Goal: Information Seeking & Learning: Learn about a topic

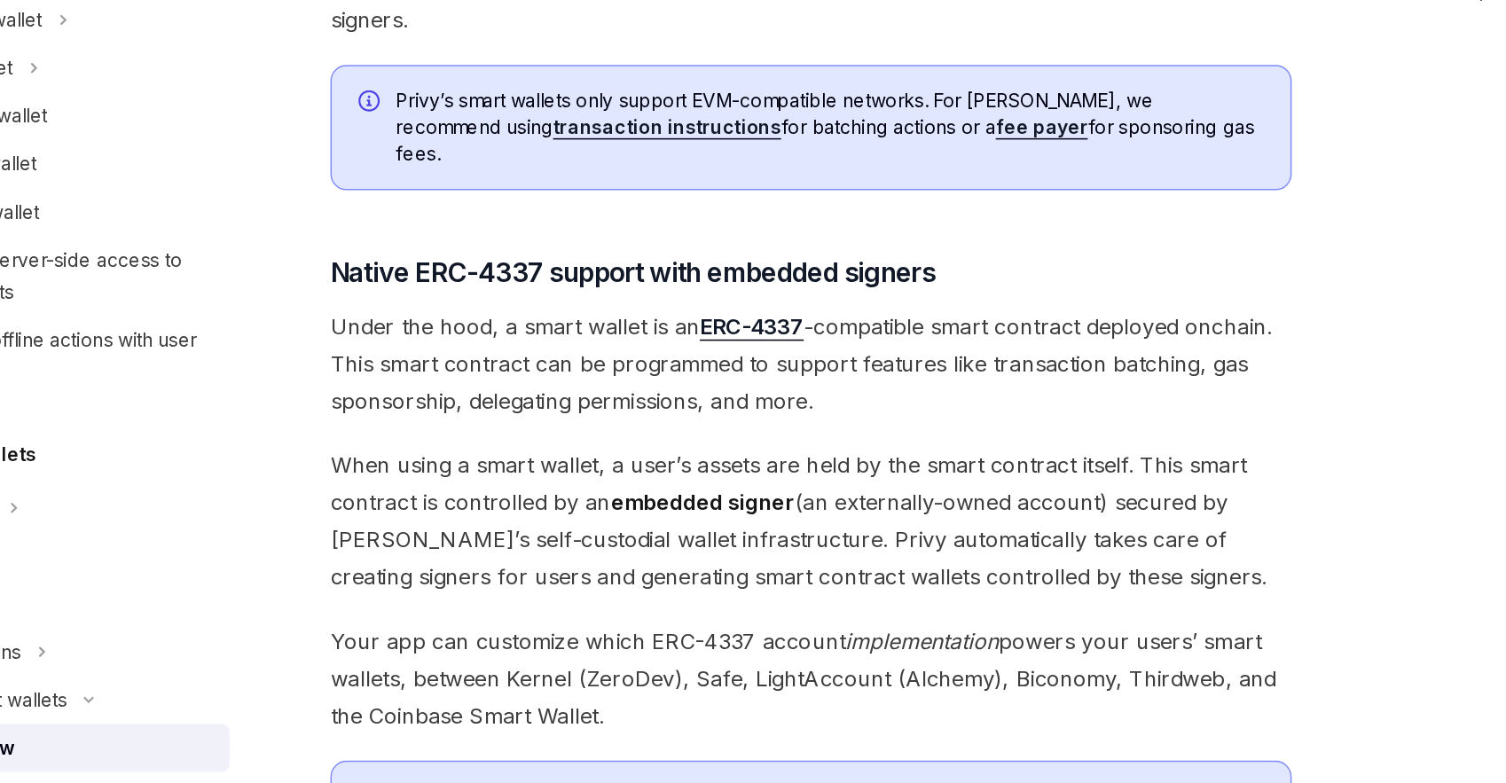
scroll to position [694, 0]
click at [589, 560] on span "When using a smart wallet, a user’s assets are held by the smart contract itsel…" at bounding box center [741, 609] width 639 height 99
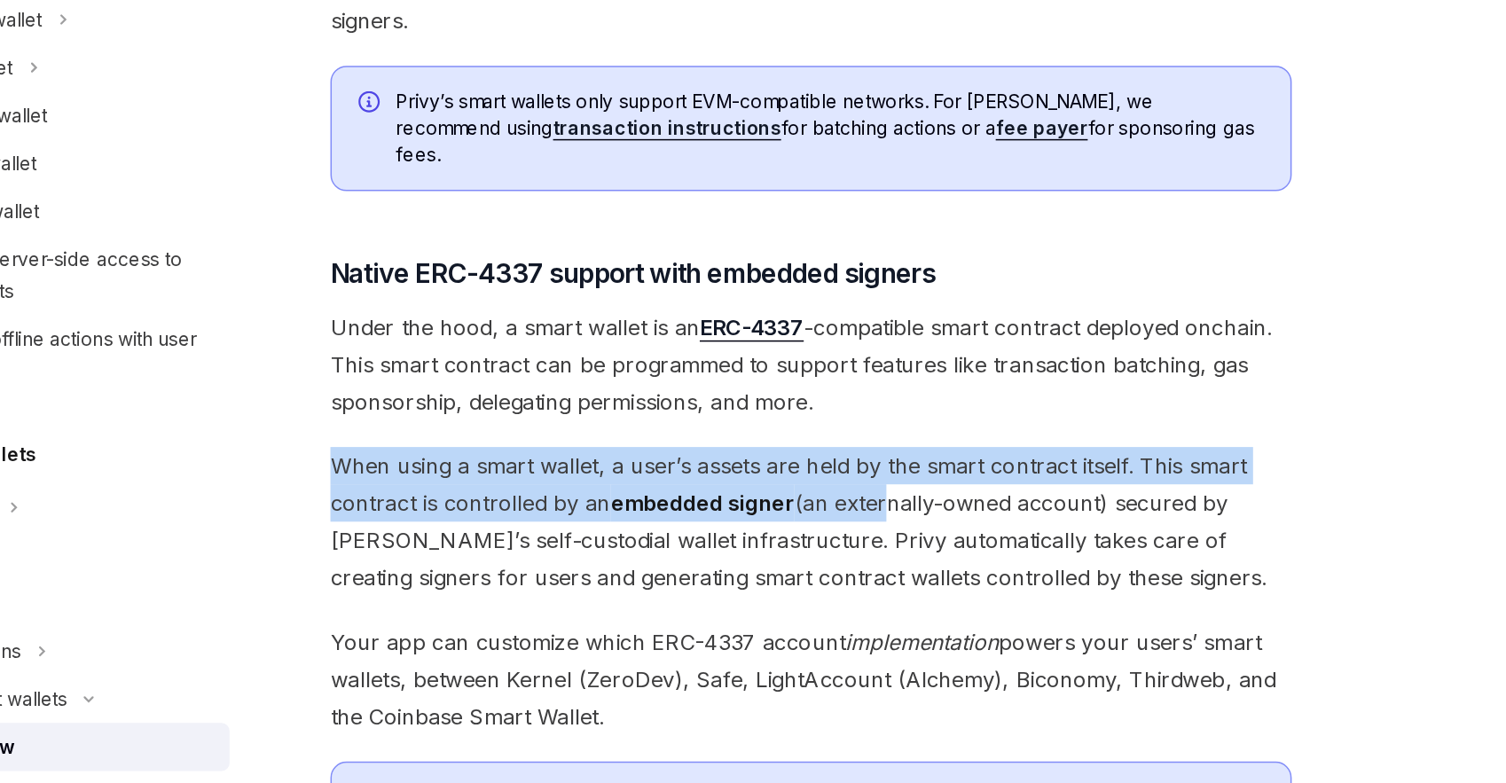
drag, startPoint x: 592, startPoint y: 539, endPoint x: 777, endPoint y: 569, distance: 186.9
click at [789, 575] on div "Privy makes it easy to create smart wallets for your users. Smart wallets are p…" at bounding box center [741, 359] width 639 height 1659
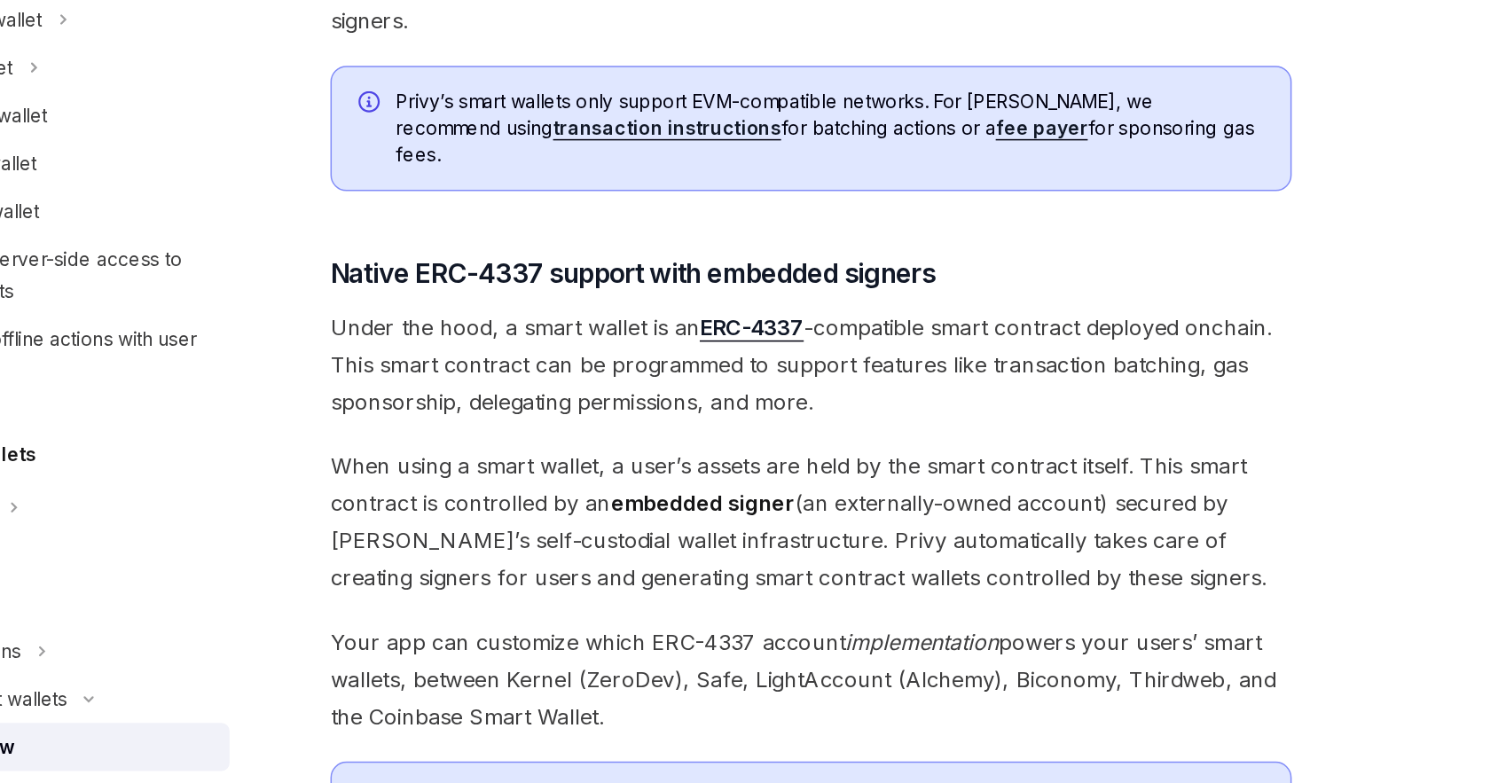
click at [794, 532] on div "Privy makes it easy to create smart wallets for your users. Smart wallets are p…" at bounding box center [741, 359] width 639 height 1659
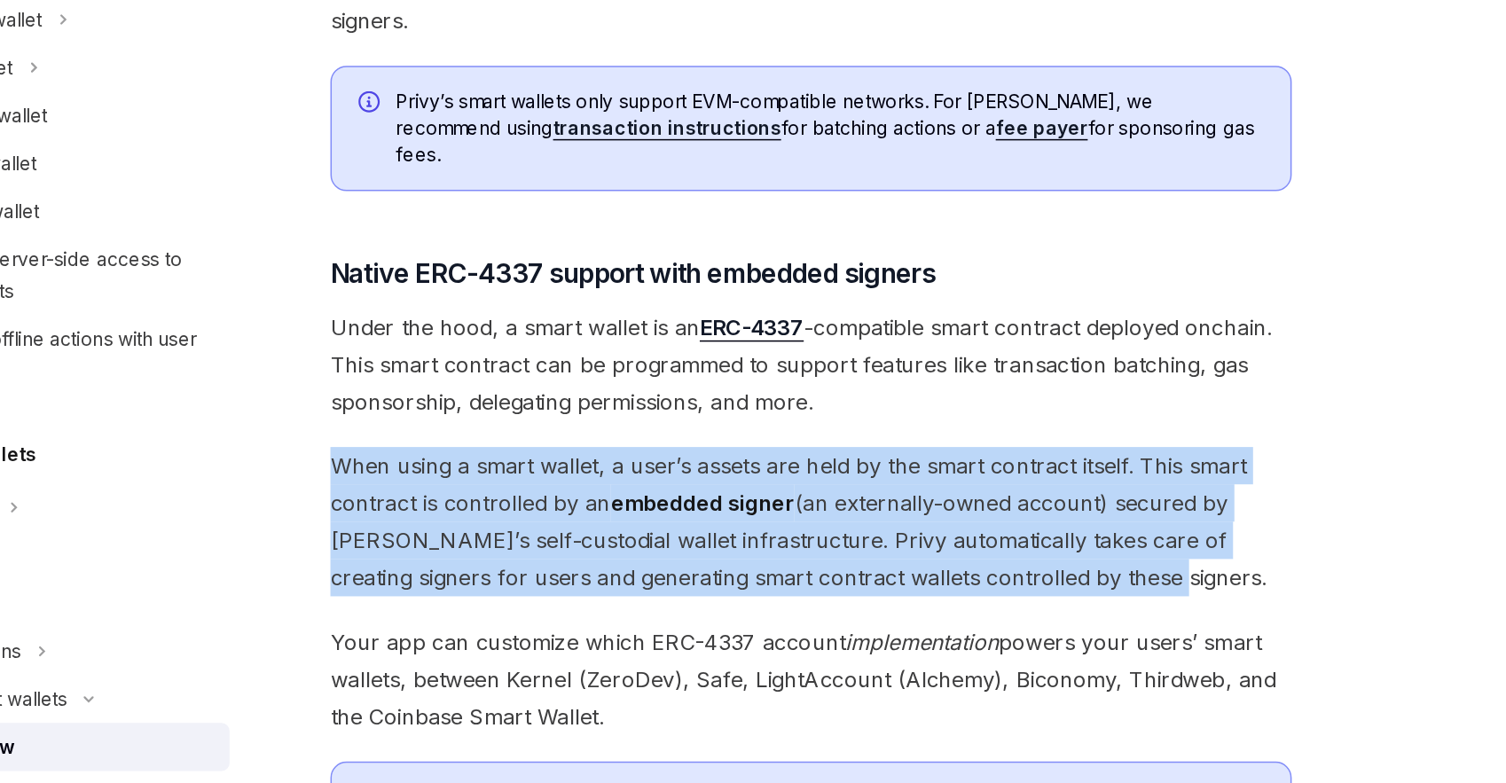
drag, startPoint x: 794, startPoint y: 532, endPoint x: 858, endPoint y: 622, distance: 110.0
click at [858, 621] on div "Privy makes it easy to create smart wallets for your users. Smart wallets are p…" at bounding box center [741, 359] width 639 height 1659
click at [858, 622] on span "When using a smart wallet, a user’s assets are held by the smart contract itsel…" at bounding box center [741, 609] width 639 height 99
drag, startPoint x: 858, startPoint y: 622, endPoint x: 858, endPoint y: 529, distance: 93.1
click at [858, 529] on div "Privy makes it easy to create smart wallets for your users. Smart wallets are p…" at bounding box center [741, 359] width 639 height 1659
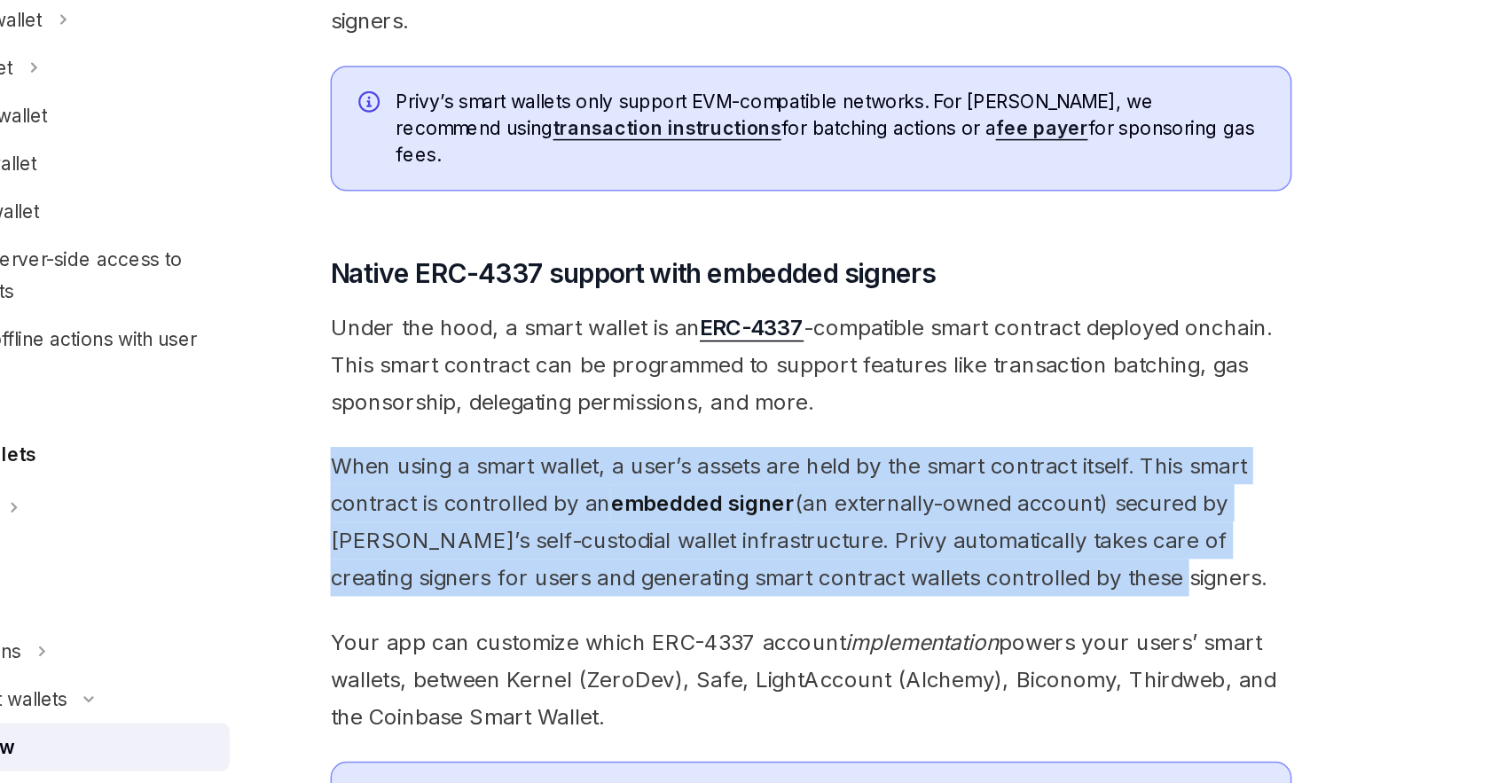
click at [857, 529] on div "Privy makes it easy to create smart wallets for your users. Smart wallets are p…" at bounding box center [741, 359] width 639 height 1659
drag, startPoint x: 857, startPoint y: 529, endPoint x: 862, endPoint y: 626, distance: 96.8
click at [859, 625] on div "Privy makes it easy to create smart wallets for your users. Smart wallets are p…" at bounding box center [741, 359] width 639 height 1659
click at [862, 626] on span "When using a smart wallet, a user’s assets are held by the smart contract itsel…" at bounding box center [741, 609] width 639 height 99
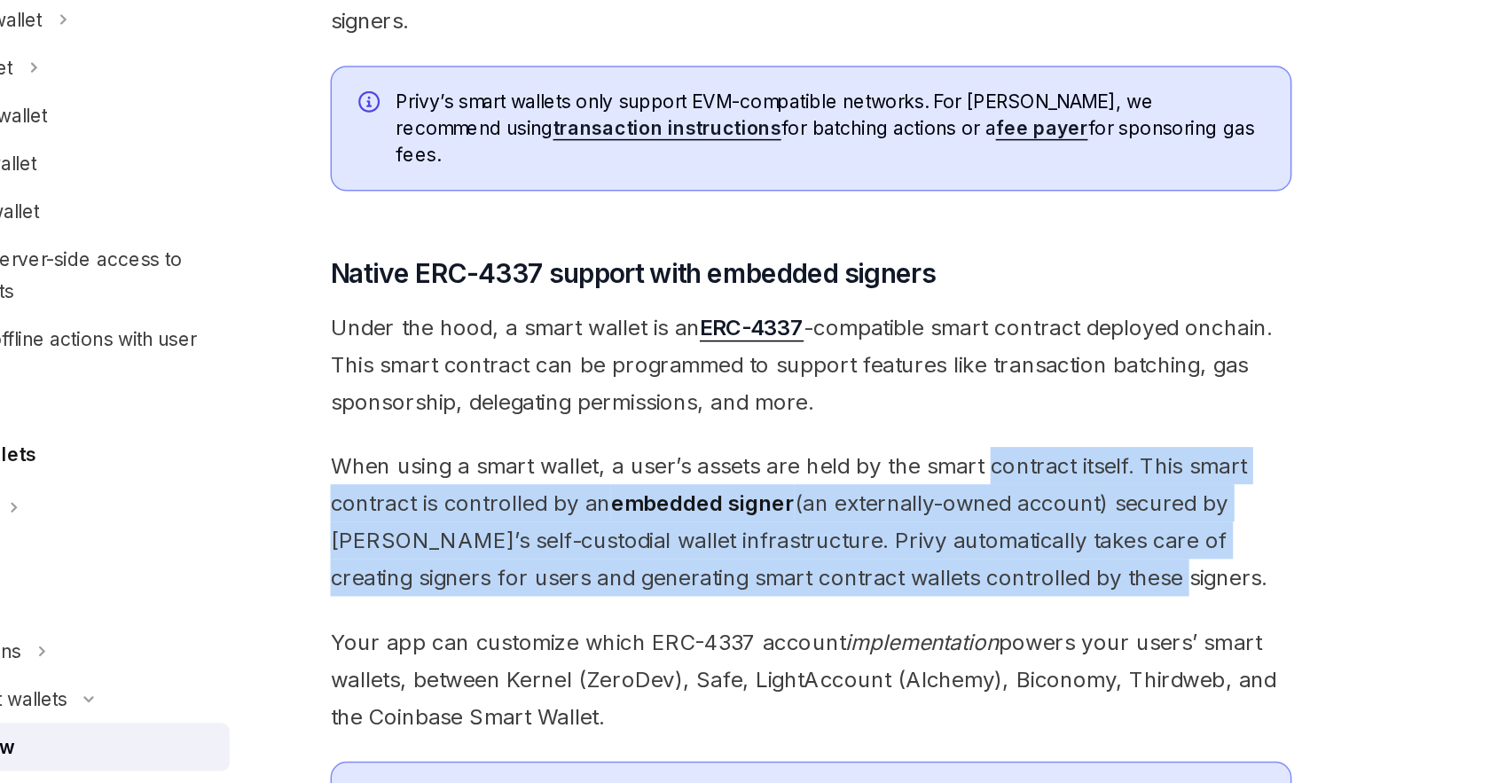
drag, startPoint x: 862, startPoint y: 626, endPoint x: 862, endPoint y: 547, distance: 78.9
click at [862, 560] on span "When using a smart wallet, a user’s assets are held by the smart contract itsel…" at bounding box center [741, 609] width 639 height 99
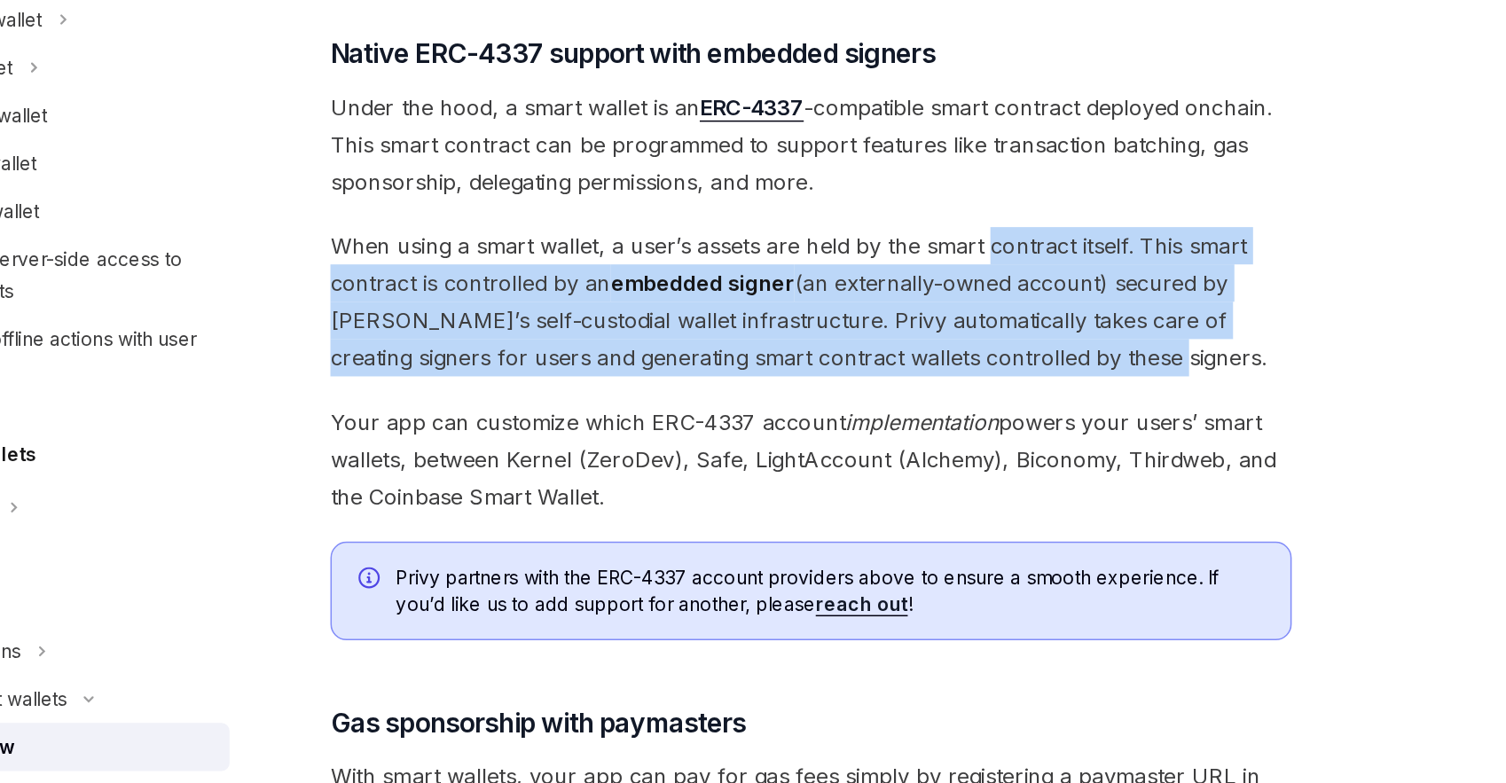
scroll to position [840, 0]
drag, startPoint x: 843, startPoint y: 576, endPoint x: 829, endPoint y: 515, distance: 61.8
click at [829, 530] on span "Your app can customize which ERC-4337 account implementation powers your users’…" at bounding box center [741, 567] width 639 height 75
click at [829, 534] on em "implementation" at bounding box center [816, 543] width 102 height 18
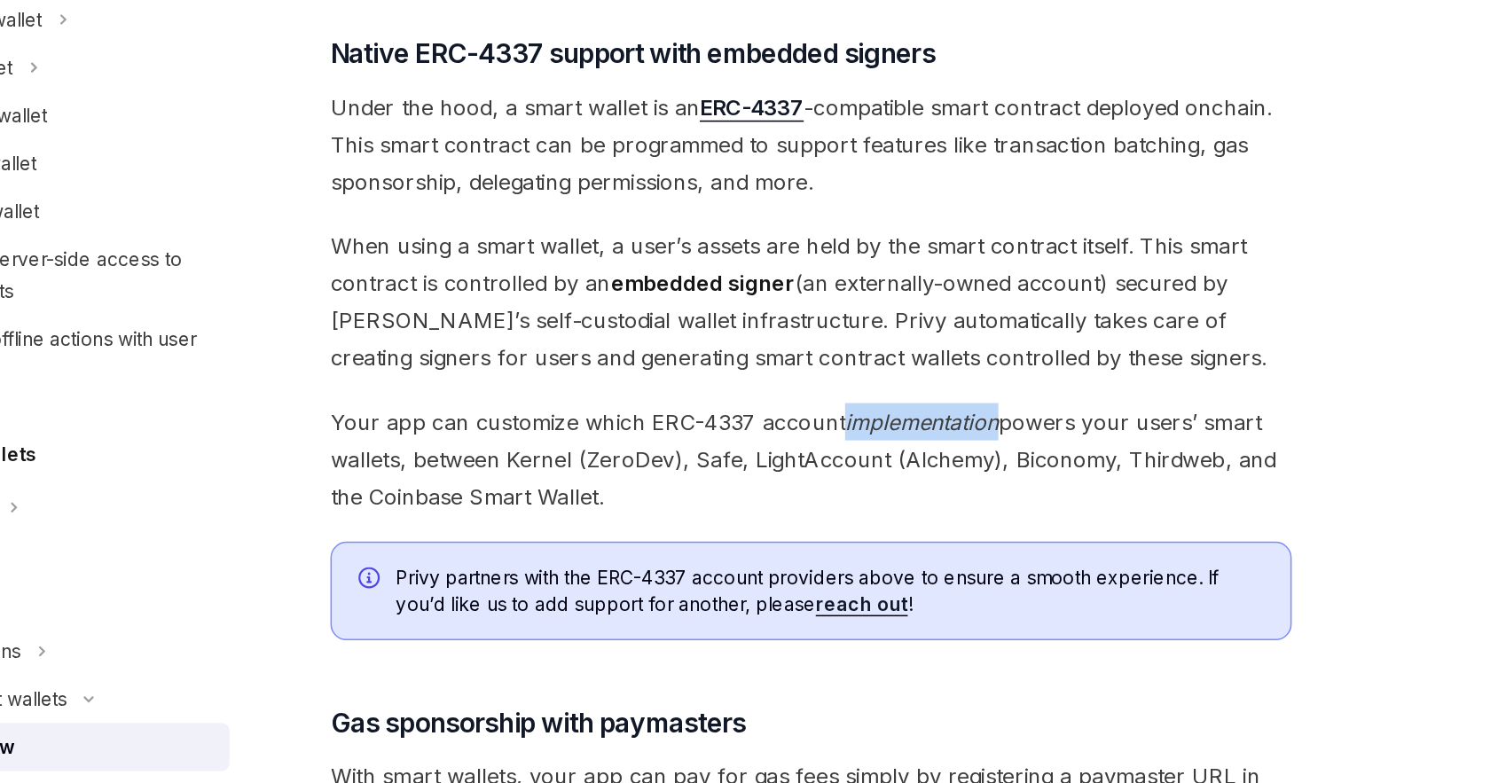
click at [829, 534] on em "implementation" at bounding box center [816, 543] width 102 height 18
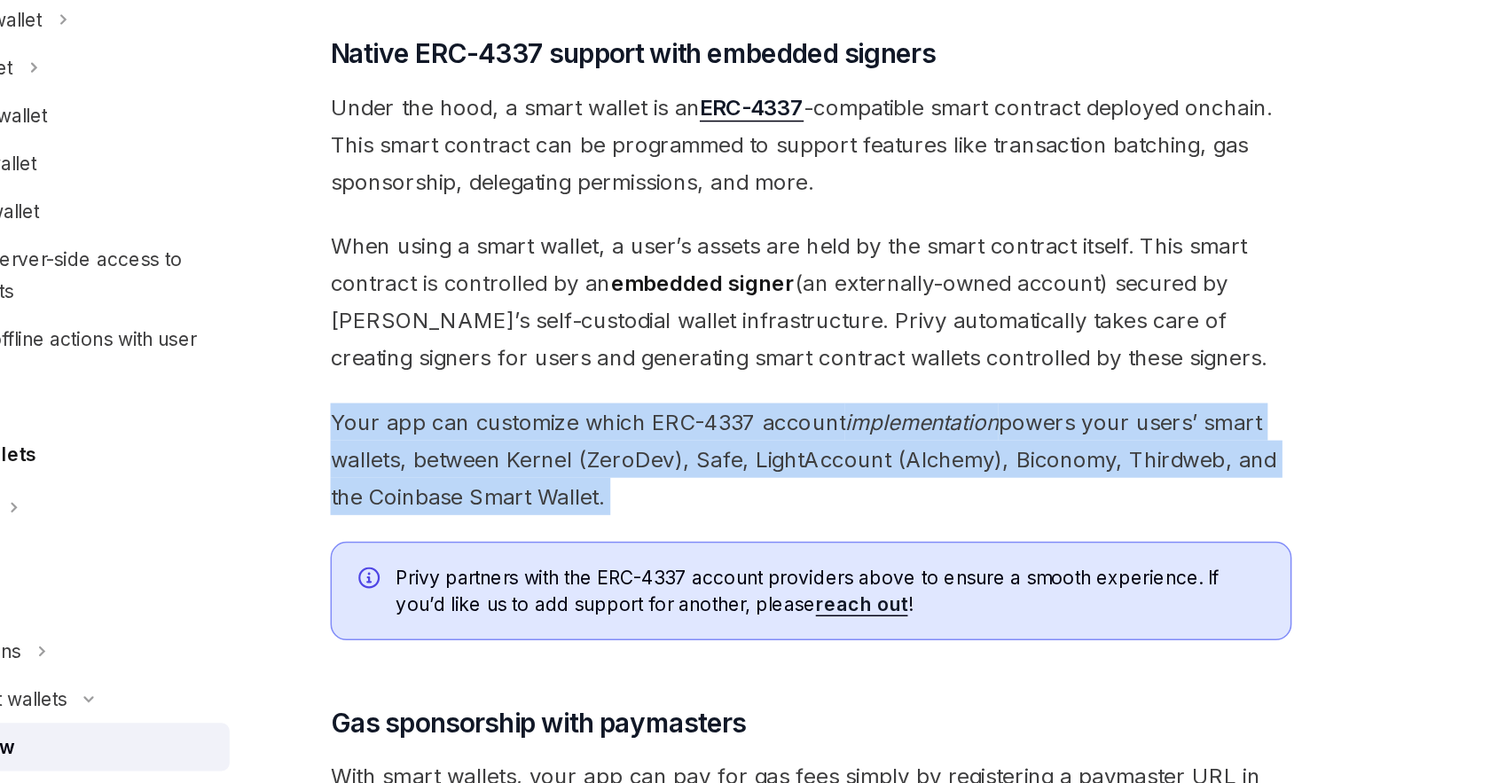
click at [829, 534] on em "implementation" at bounding box center [816, 543] width 102 height 18
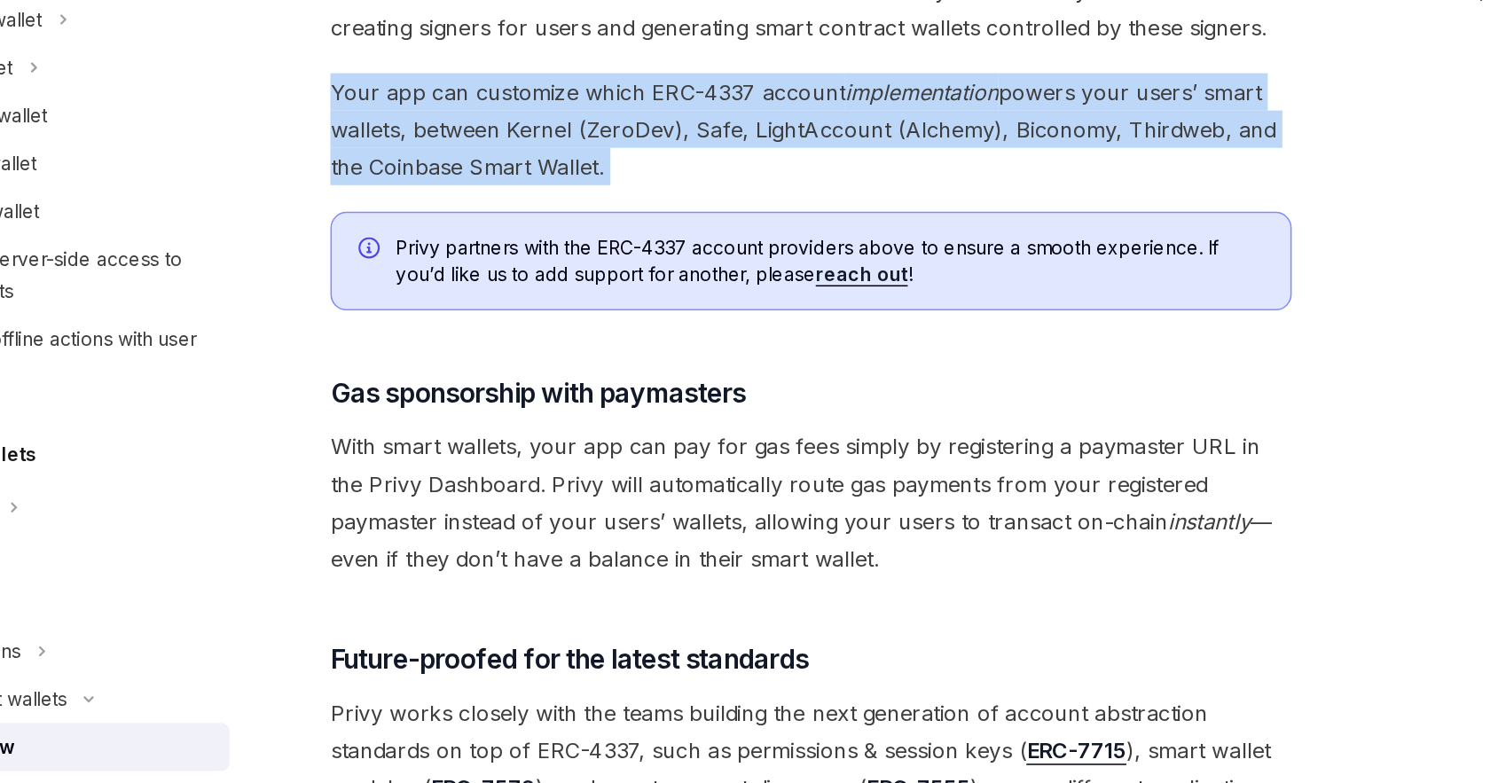
scroll to position [1062, 0]
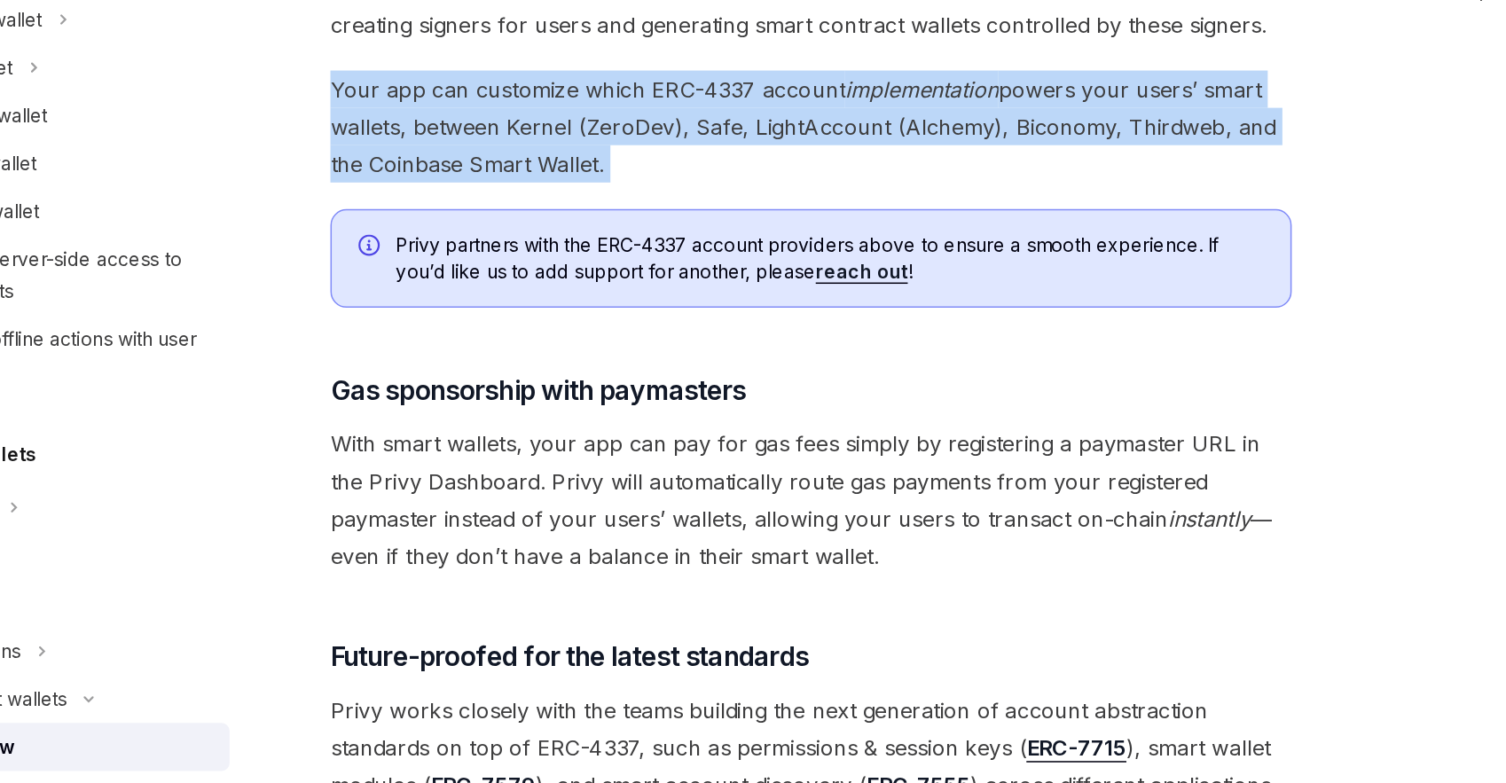
drag, startPoint x: 792, startPoint y: 506, endPoint x: 774, endPoint y: 625, distance: 121.0
click at [774, 625] on span "With smart wallets, your app can pay for gas fees simply by registering a payma…" at bounding box center [741, 594] width 639 height 99
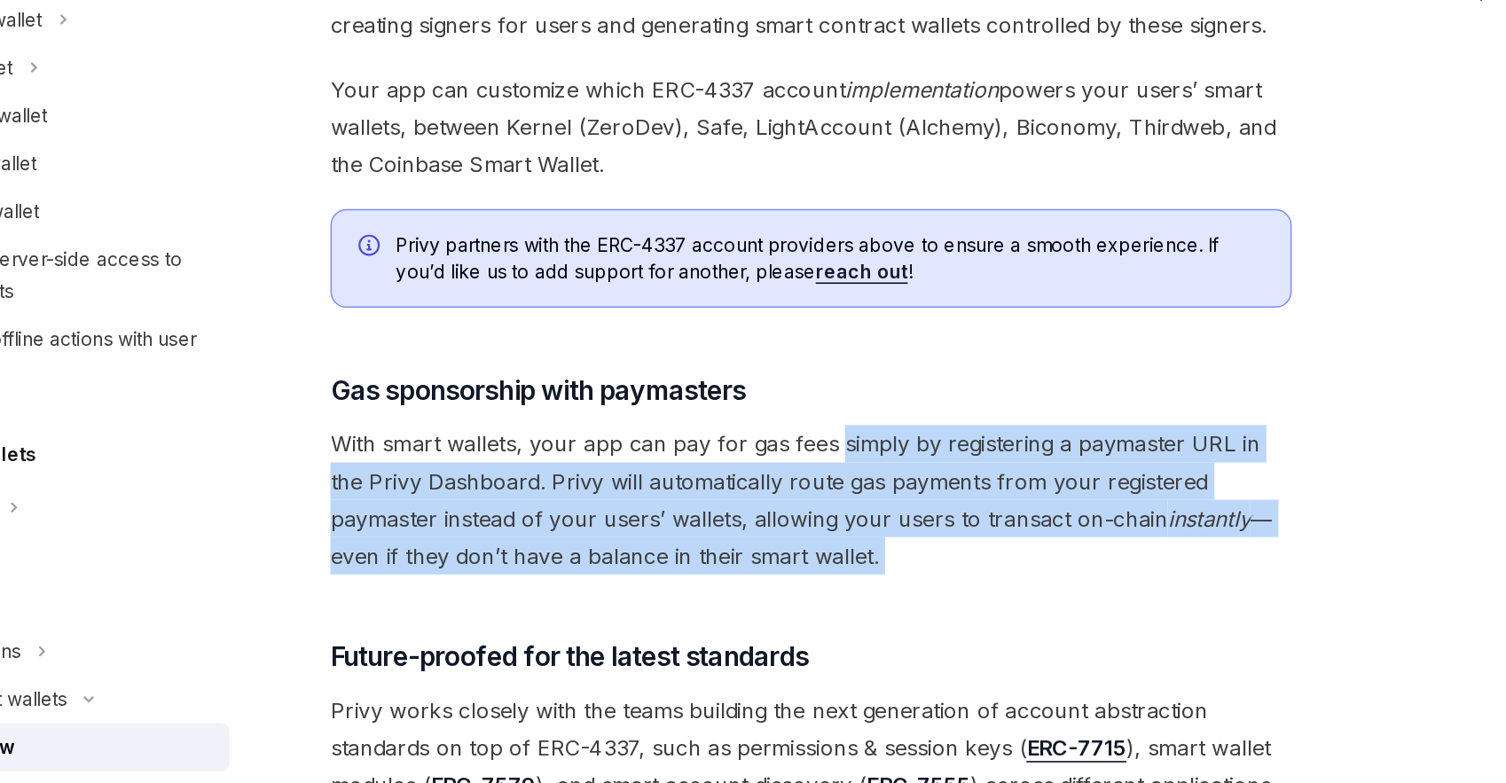
drag, startPoint x: 774, startPoint y: 625, endPoint x: 773, endPoint y: 530, distance: 94.9
click at [773, 545] on span "With smart wallets, your app can pay for gas fees simply by registering a payma…" at bounding box center [741, 594] width 639 height 99
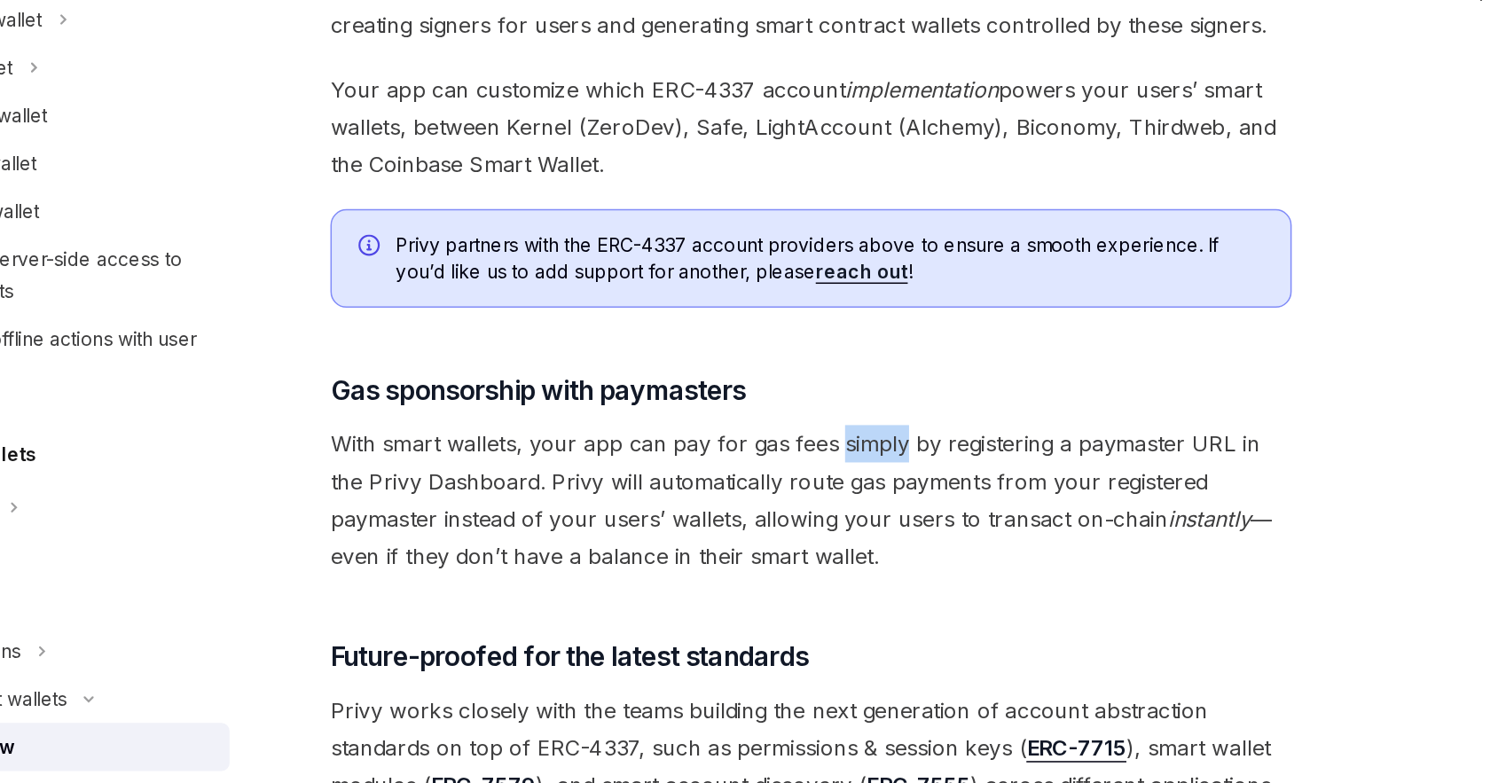
click at [773, 545] on span "With smart wallets, your app can pay for gas fees simply by registering a payma…" at bounding box center [741, 594] width 639 height 99
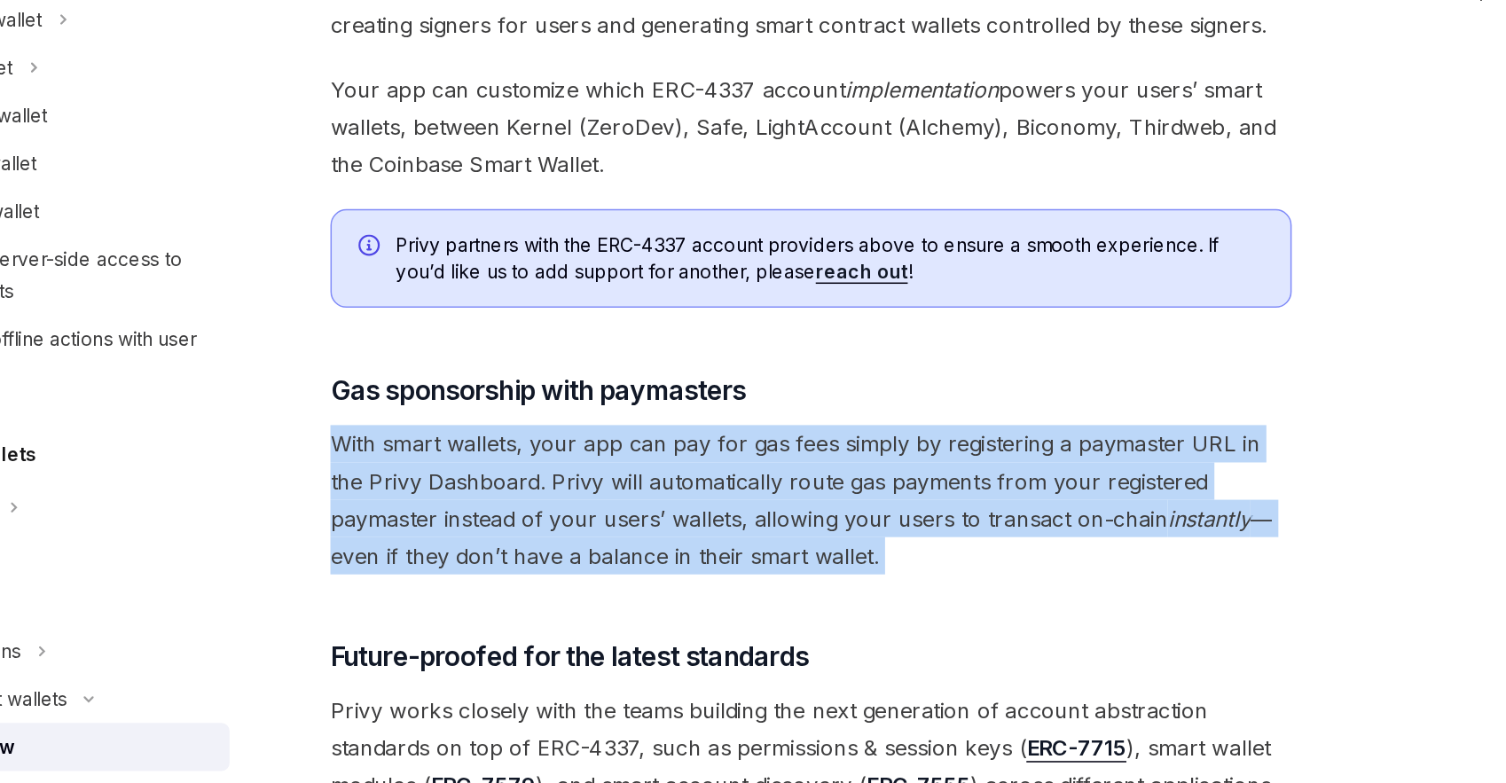
click at [773, 545] on span "With smart wallets, your app can pay for gas fees simply by registering a payma…" at bounding box center [741, 594] width 639 height 99
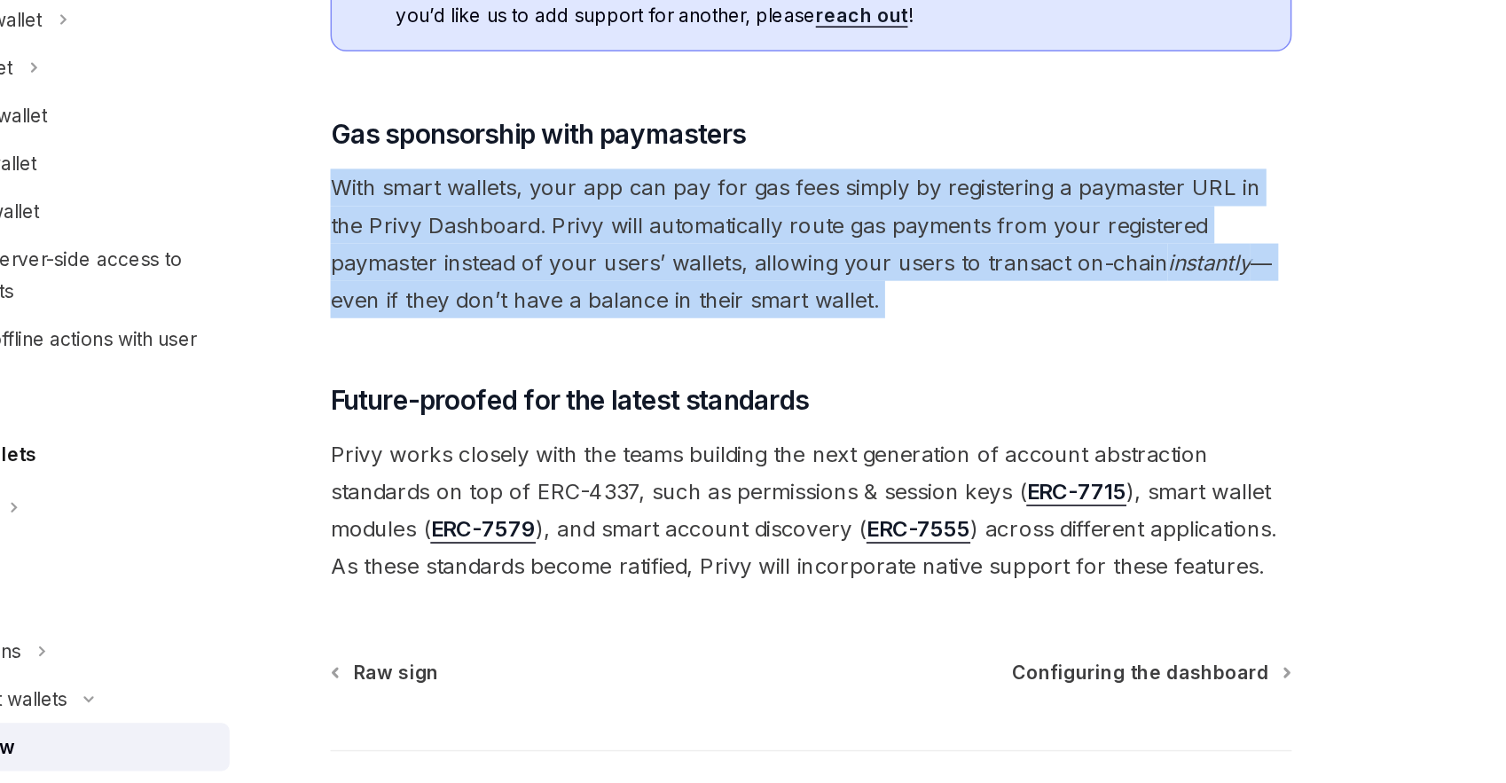
scroll to position [1235, 0]
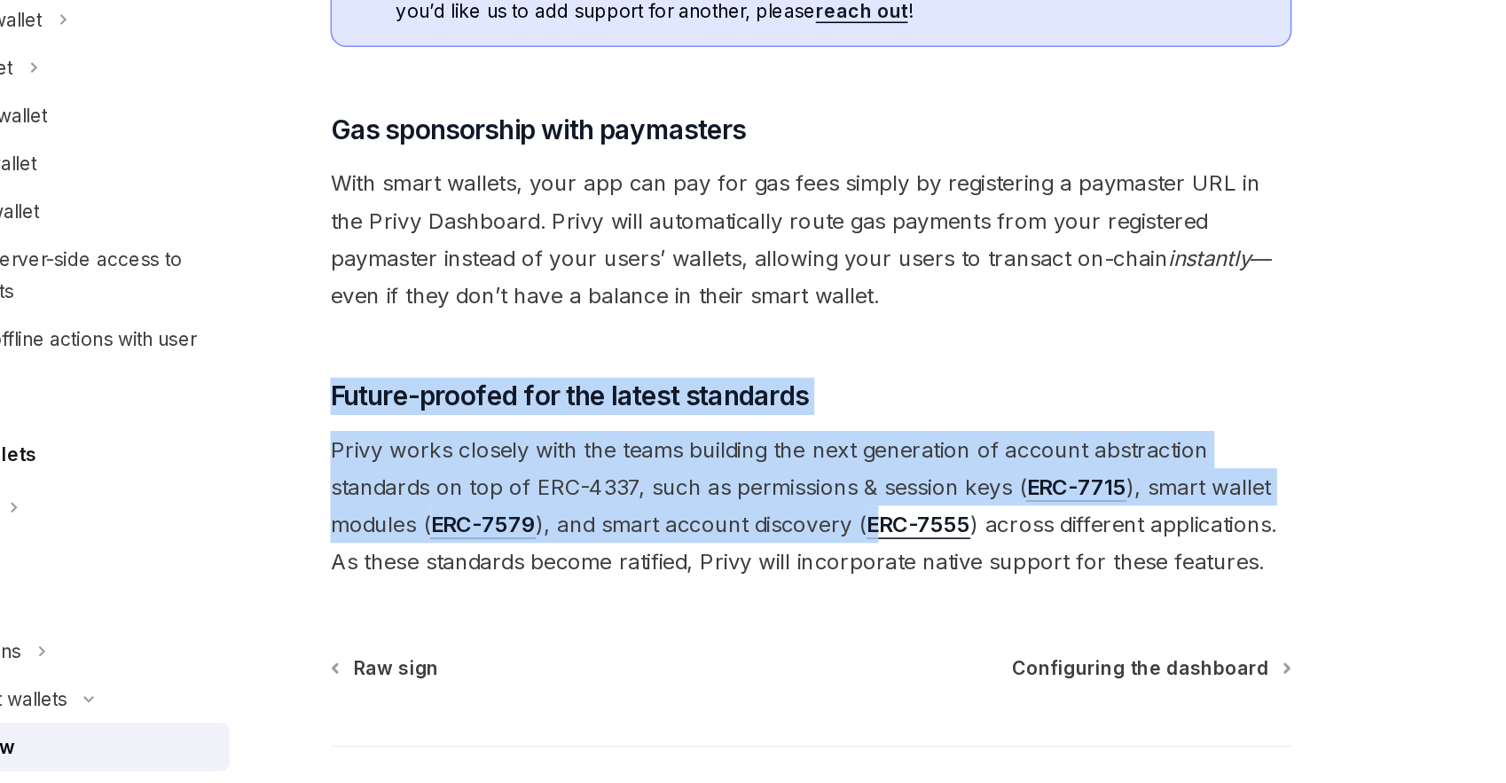
drag, startPoint x: 781, startPoint y: 482, endPoint x: 783, endPoint y: 602, distance: 120.6
click at [753, 553] on span "Privy works closely with the teams building the next generation of account abst…" at bounding box center [741, 598] width 639 height 99
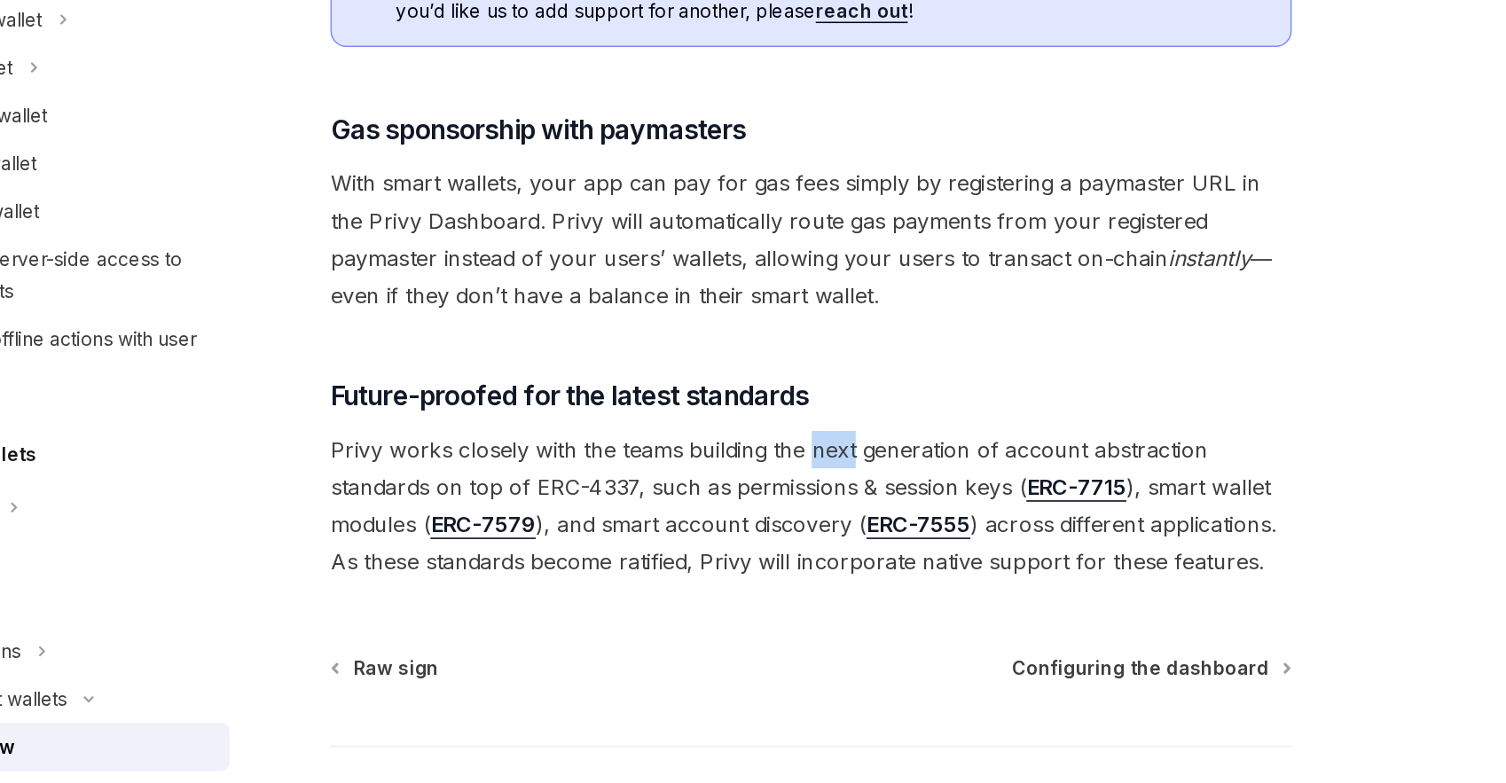
click at [753, 553] on span "Privy works closely with the teams building the next generation of account abst…" at bounding box center [741, 598] width 639 height 99
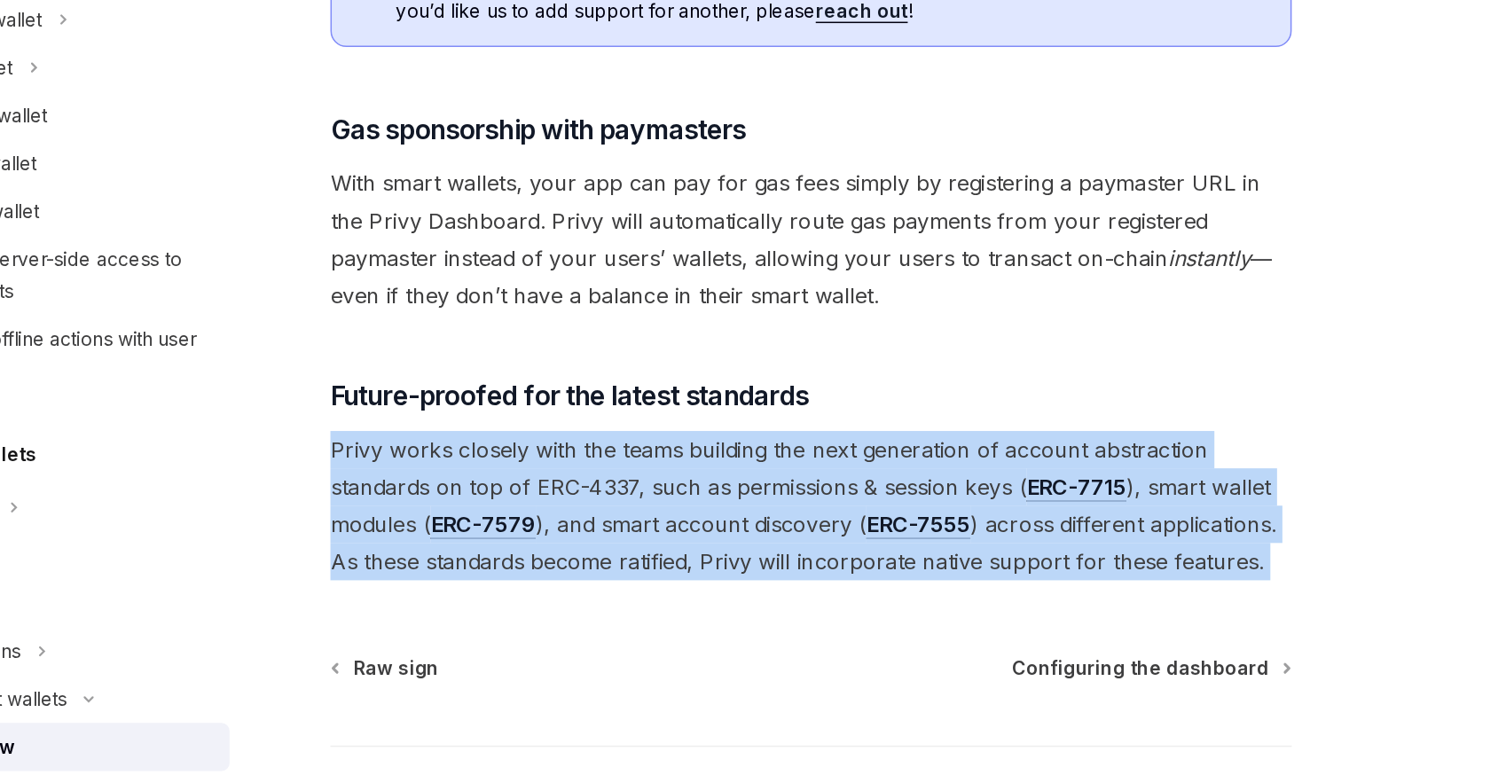
click at [753, 553] on span "Privy works closely with the teams building the next generation of account abst…" at bounding box center [741, 598] width 639 height 99
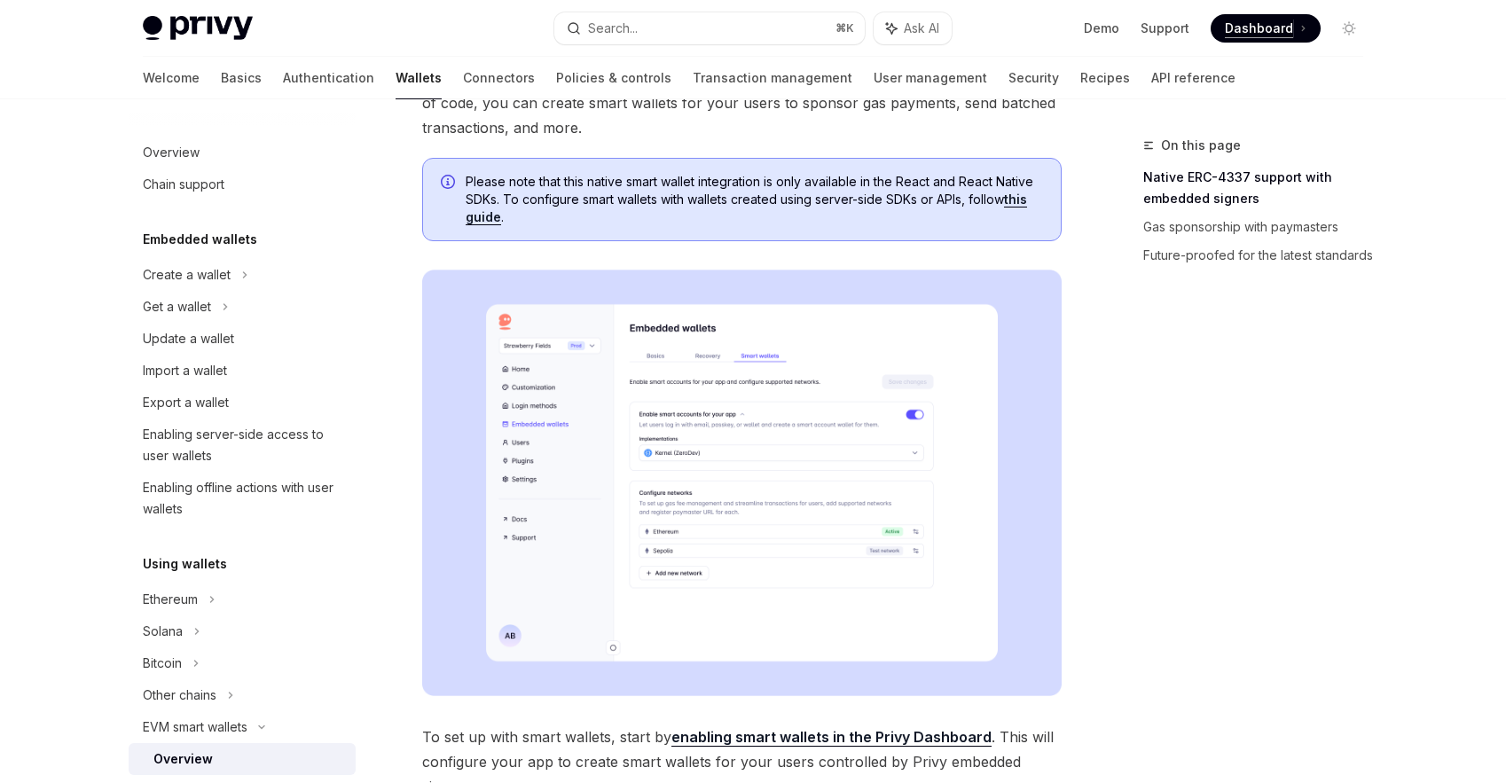
scroll to position [0, 0]
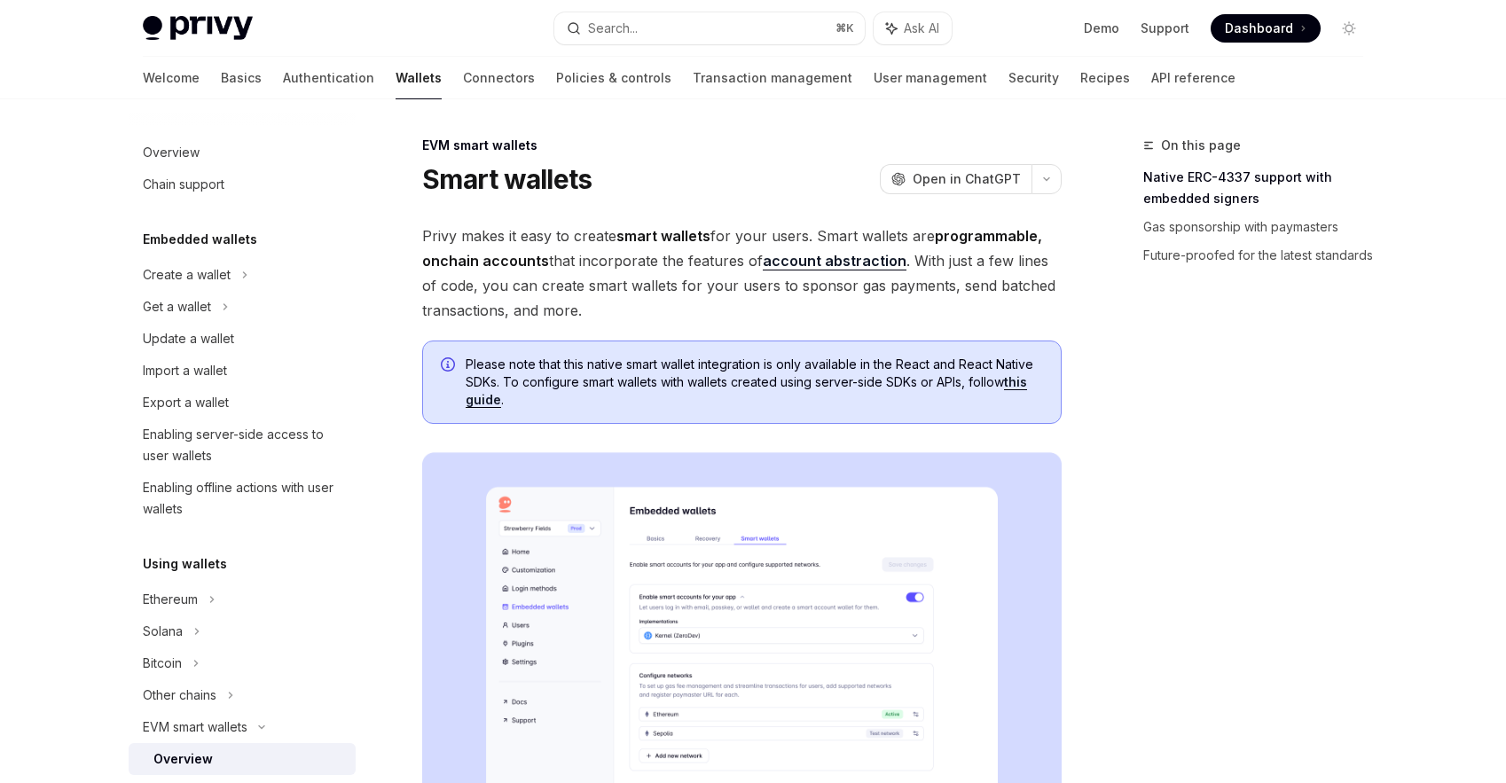
click at [671, 235] on strong "smart wallets" at bounding box center [663, 236] width 94 height 18
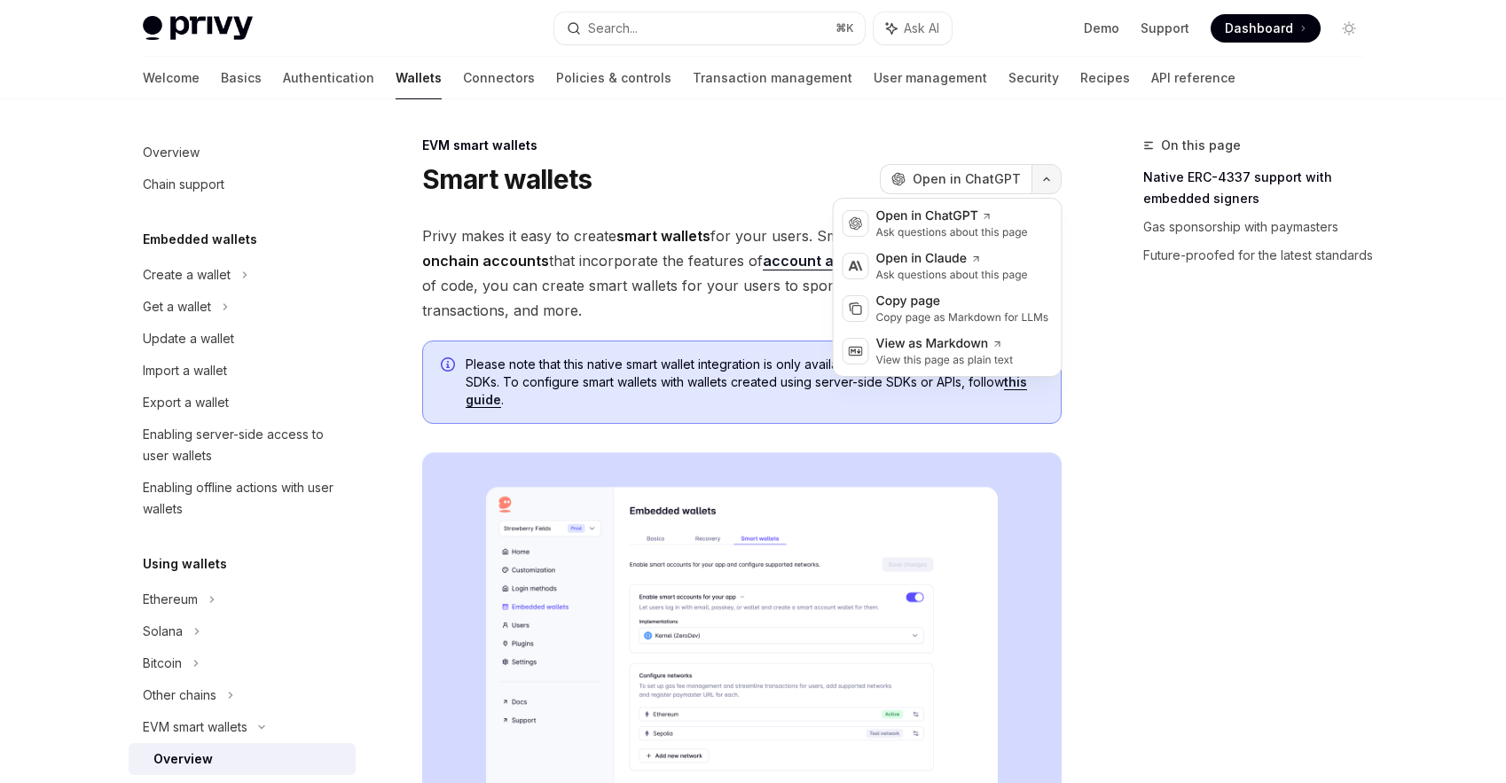
click at [1033, 176] on button "button" at bounding box center [1046, 179] width 30 height 30
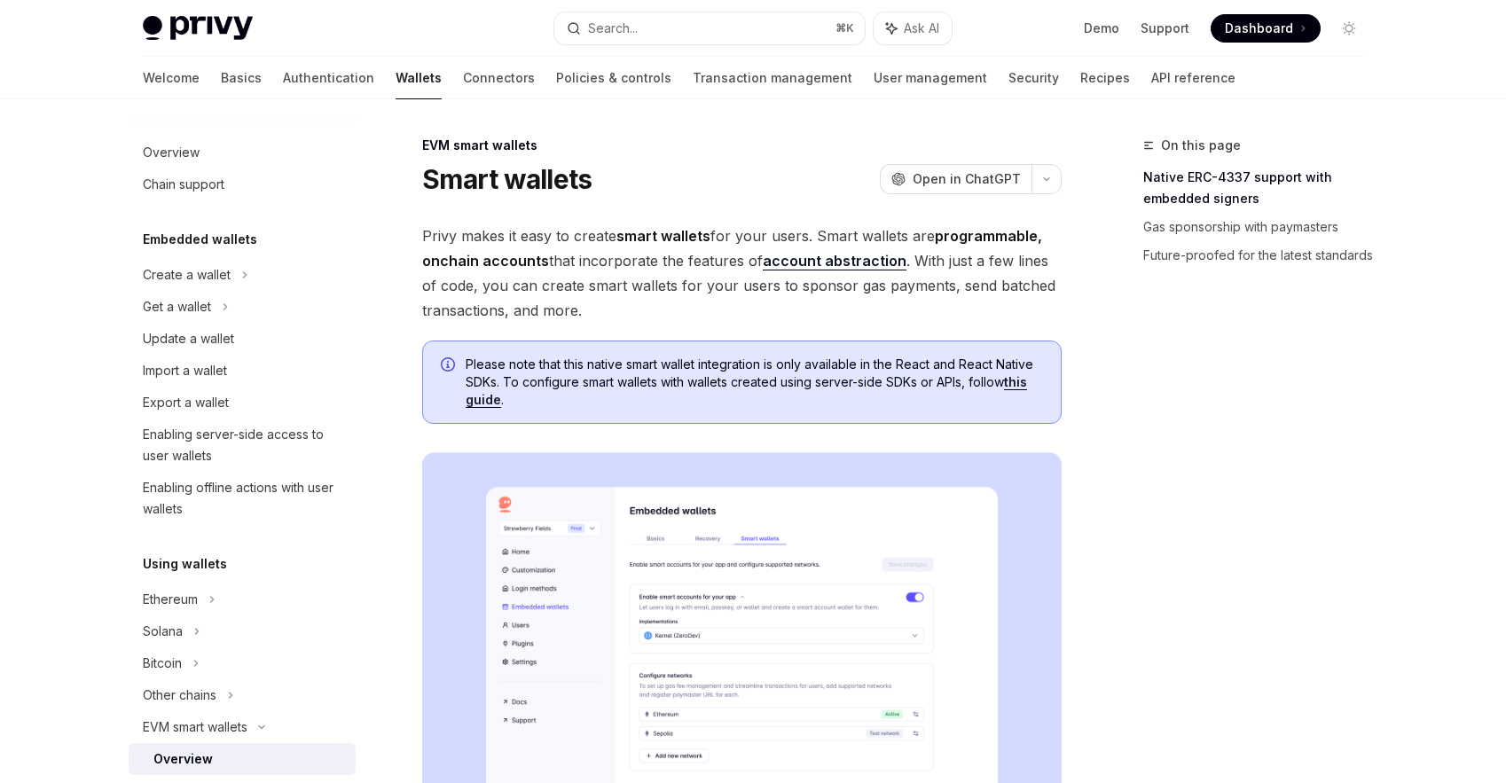
click at [839, 308] on span "Privy makes it easy to create smart wallets for your users. Smart wallets are p…" at bounding box center [741, 273] width 639 height 99
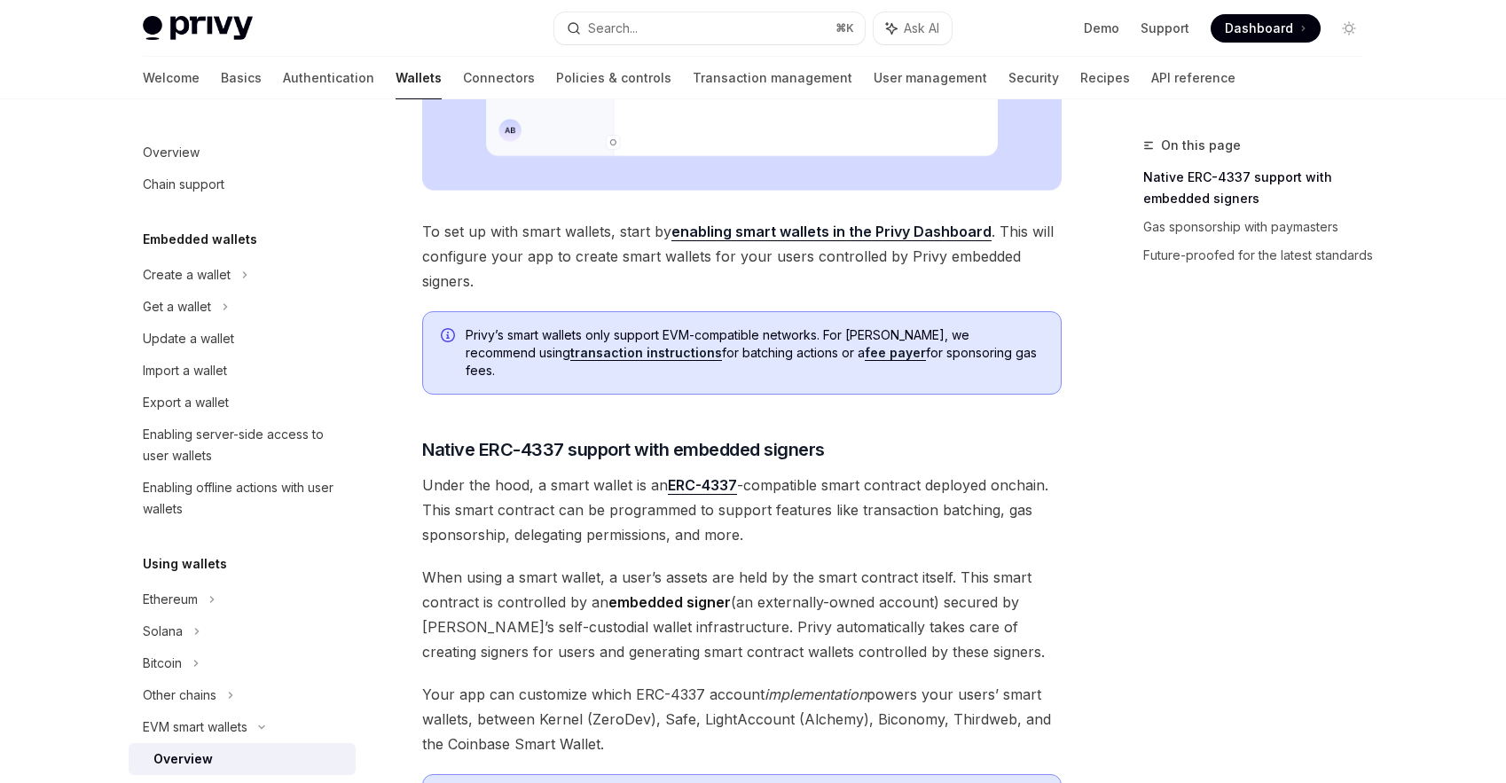
scroll to position [707, 0]
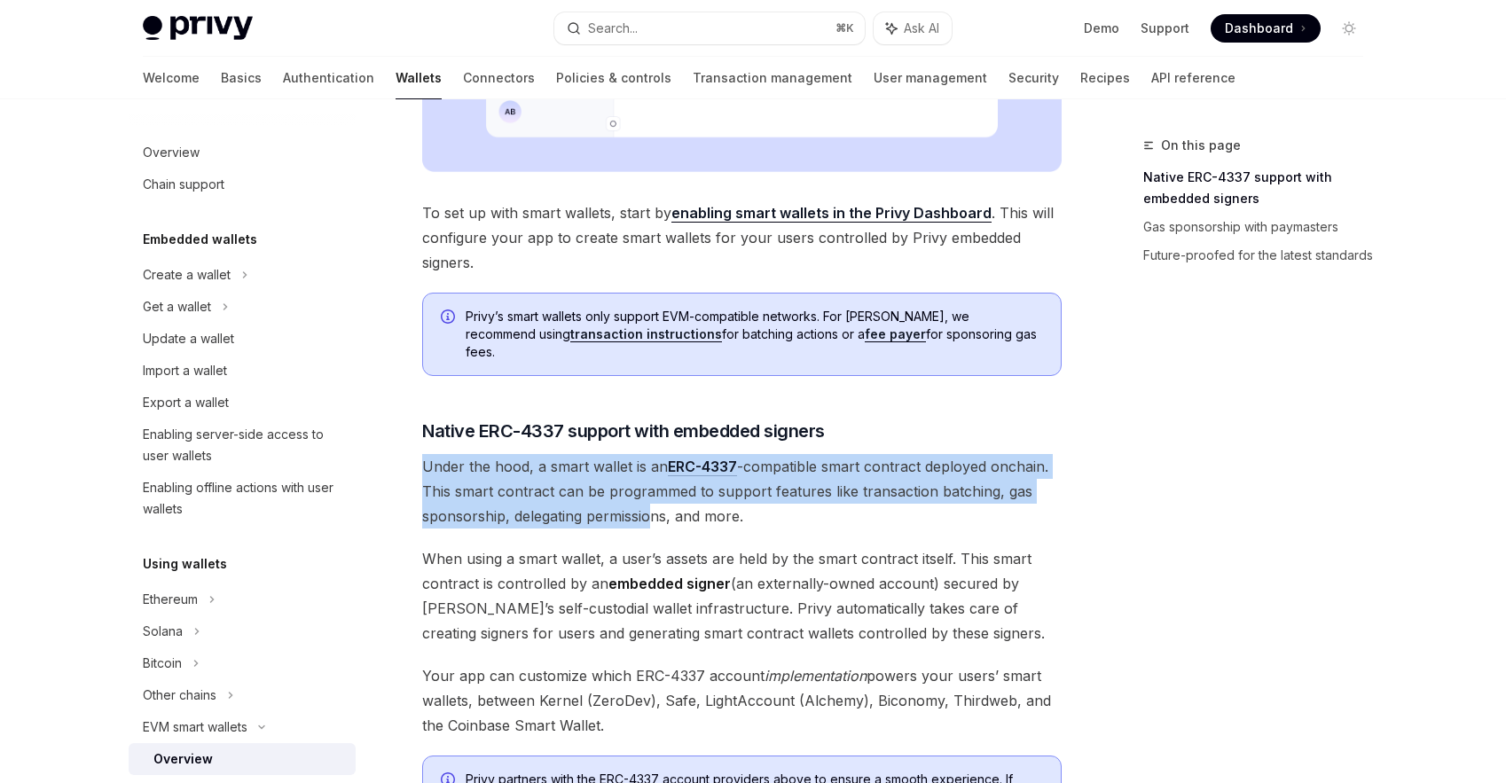
drag, startPoint x: 707, startPoint y: 427, endPoint x: 648, endPoint y: 502, distance: 95.4
click at [649, 503] on div "Privy makes it easy to create smart wallets for your users. Smart wallets are p…" at bounding box center [741, 346] width 639 height 1659
click at [648, 502] on span "Under the hood, a smart wallet is an ERC-4337 -compatible smart contract deploy…" at bounding box center [741, 491] width 639 height 75
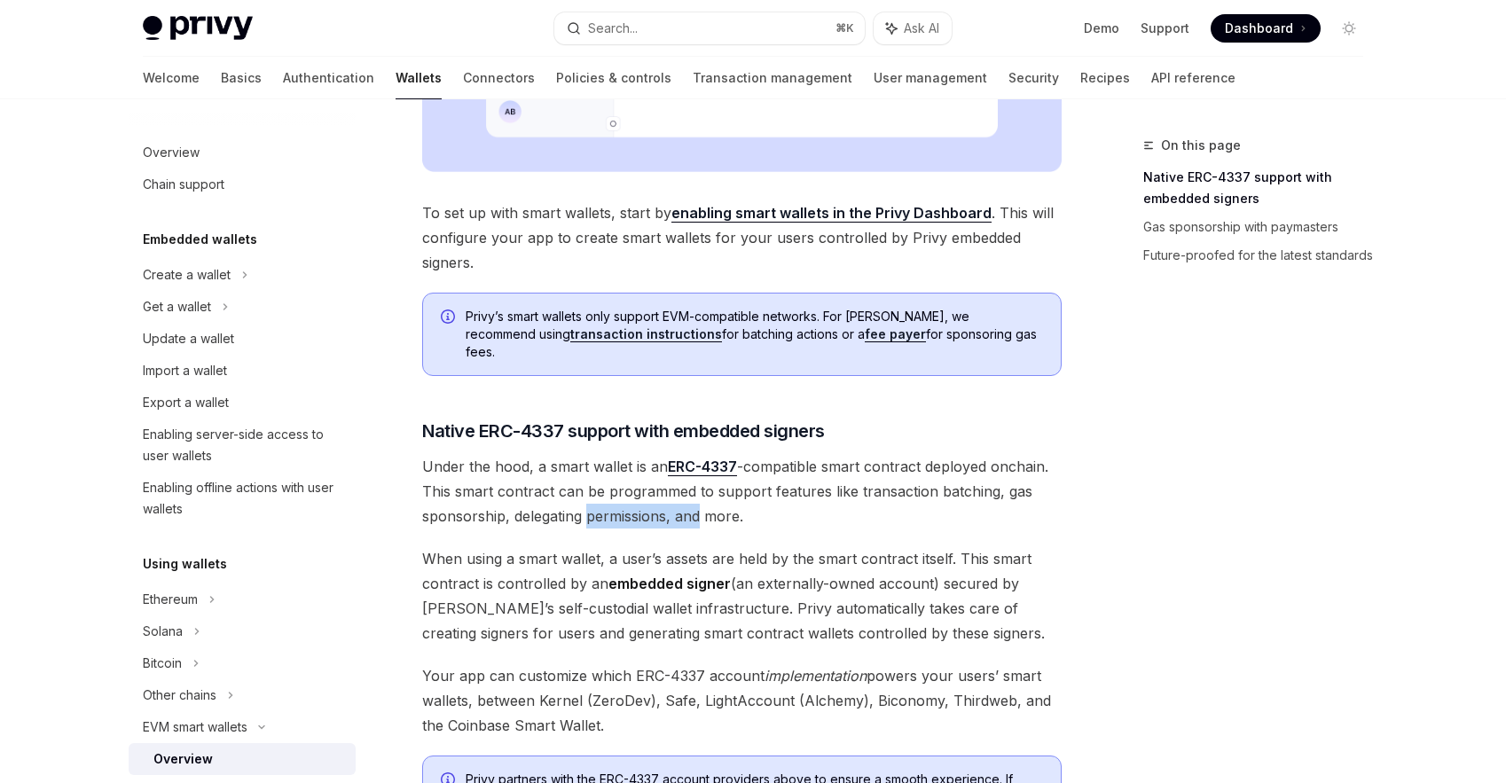
drag, startPoint x: 648, startPoint y: 502, endPoint x: 684, endPoint y: 502, distance: 35.5
click at [684, 502] on span "Under the hood, a smart wallet is an ERC-4337 -compatible smart contract deploy…" at bounding box center [741, 491] width 639 height 75
click at [681, 502] on span "Under the hood, a smart wallet is an ERC-4337 -compatible smart contract deploy…" at bounding box center [741, 491] width 639 height 75
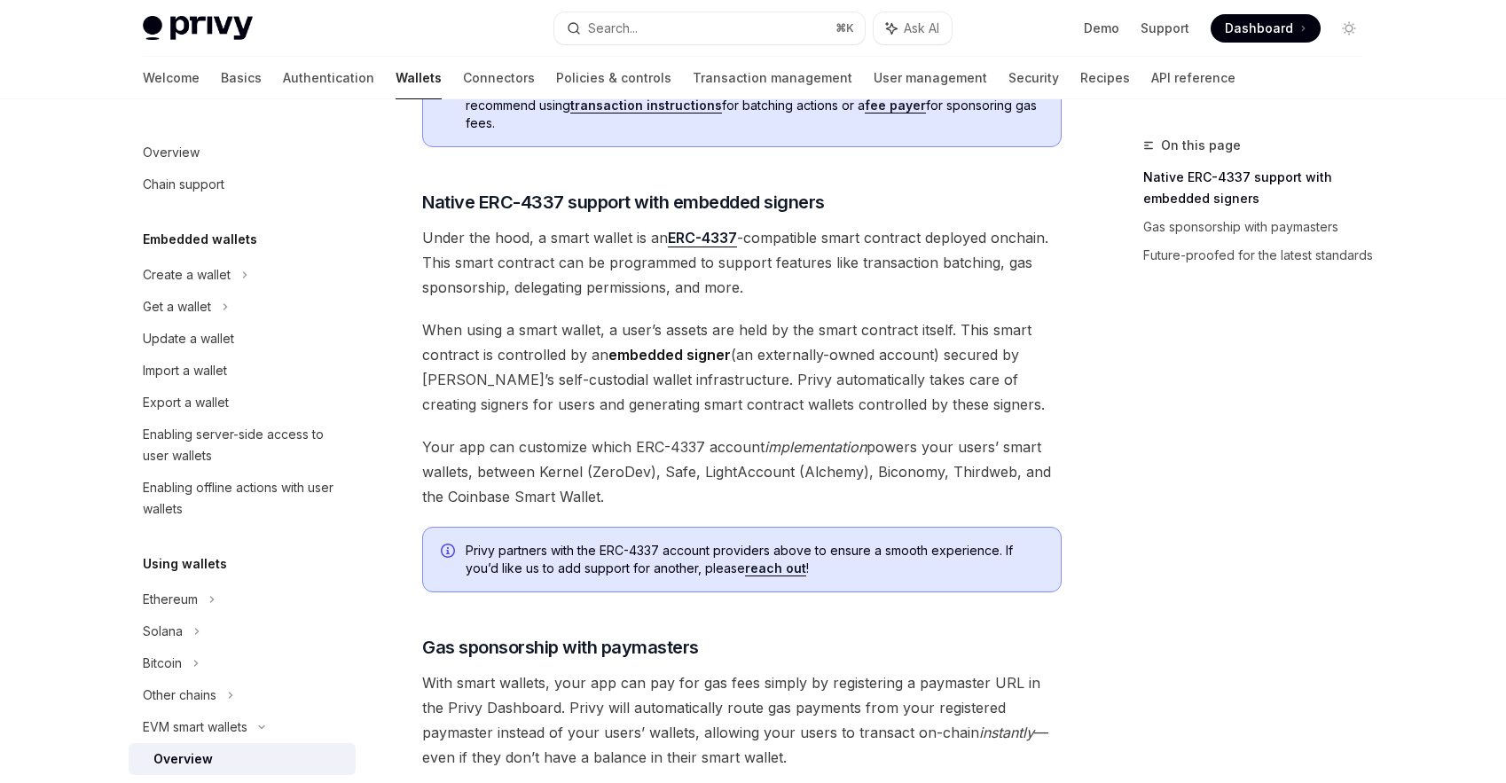
scroll to position [938, 0]
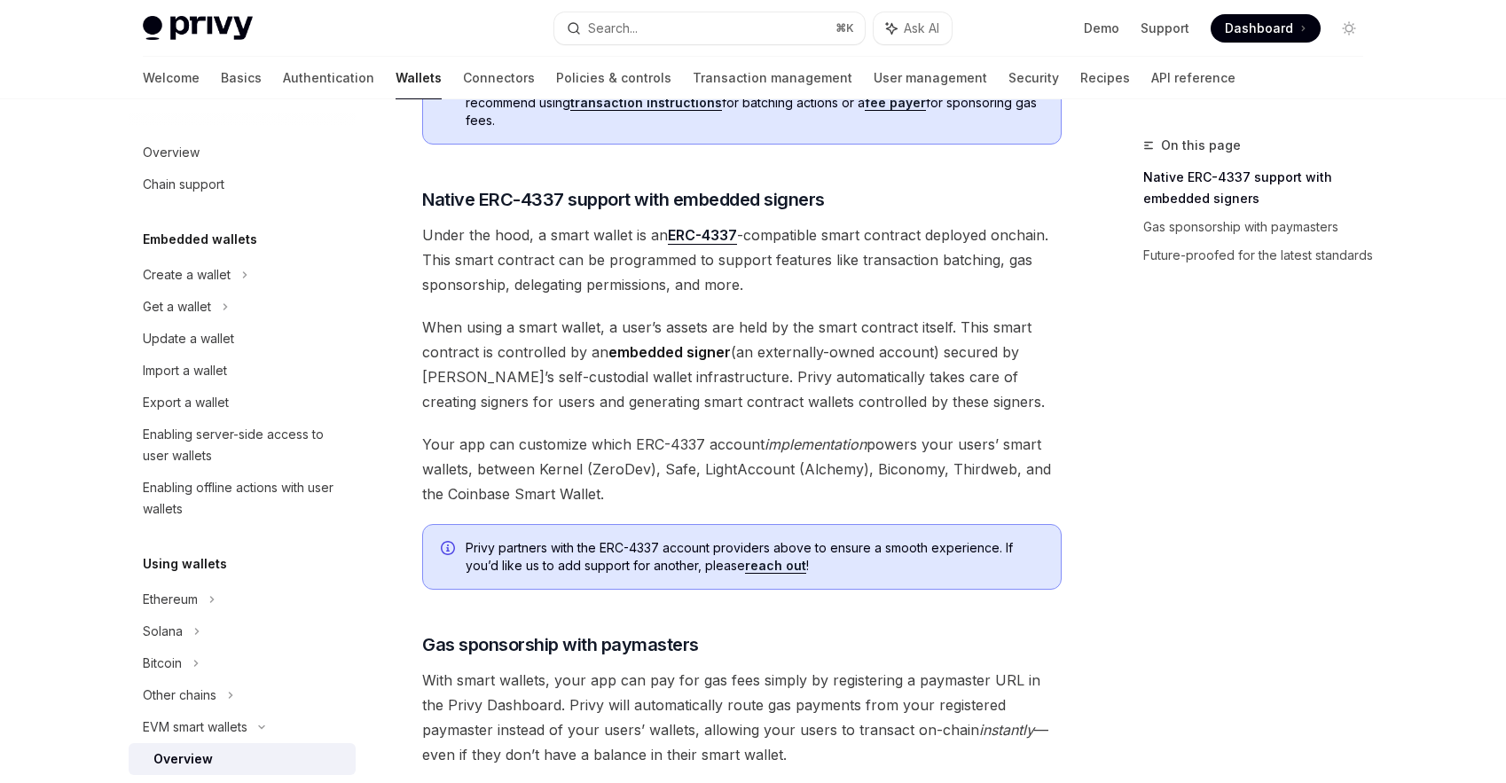
click at [917, 373] on span "When using a smart wallet, a user’s assets are held by the smart contract itsel…" at bounding box center [741, 364] width 639 height 99
drag, startPoint x: 917, startPoint y: 373, endPoint x: 832, endPoint y: 373, distance: 85.1
click at [830, 374] on span "When using a smart wallet, a user’s assets are held by the smart contract itsel…" at bounding box center [741, 364] width 639 height 99
click at [881, 348] on span "When using a smart wallet, a user’s assets are held by the smart contract itsel…" at bounding box center [741, 364] width 639 height 99
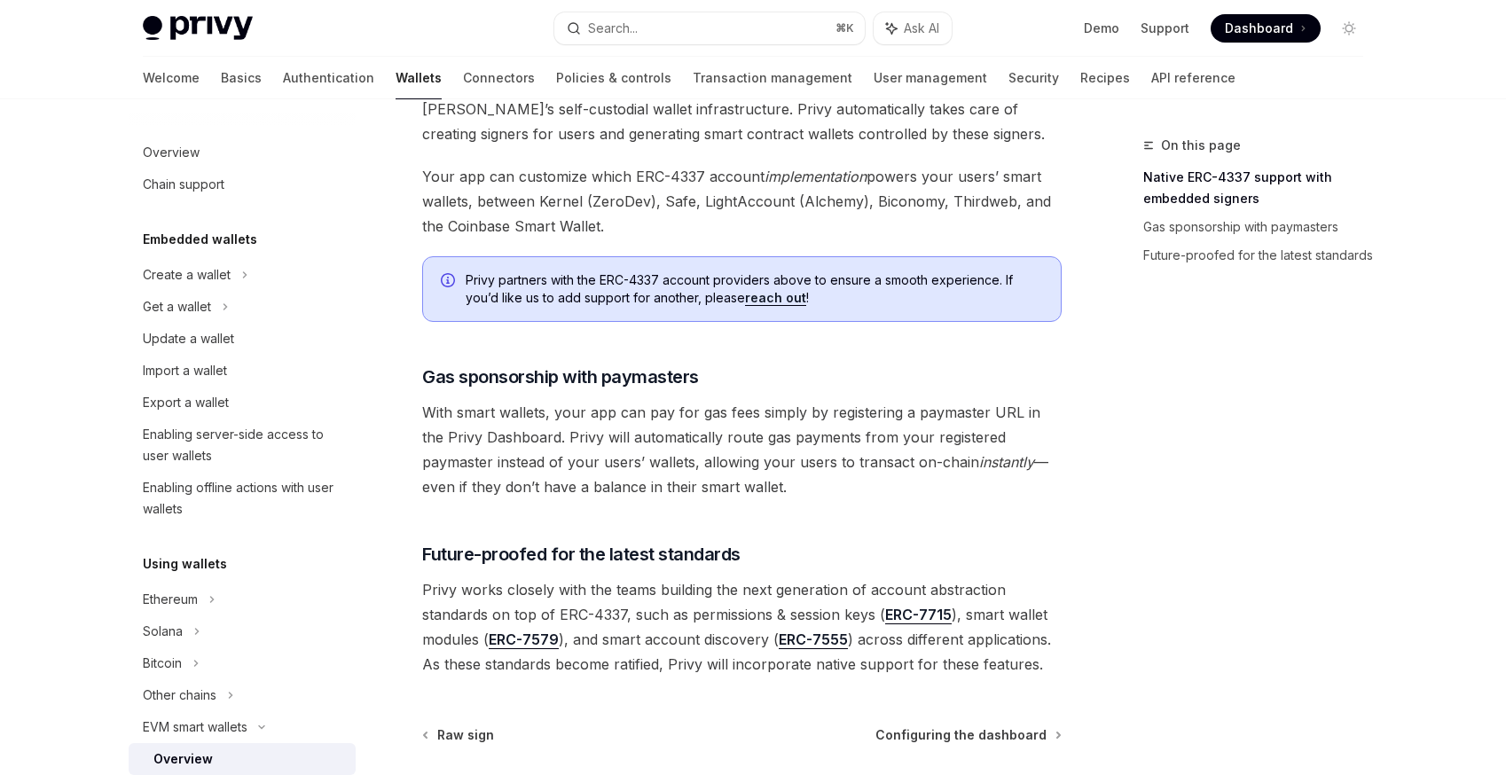
scroll to position [1208, 0]
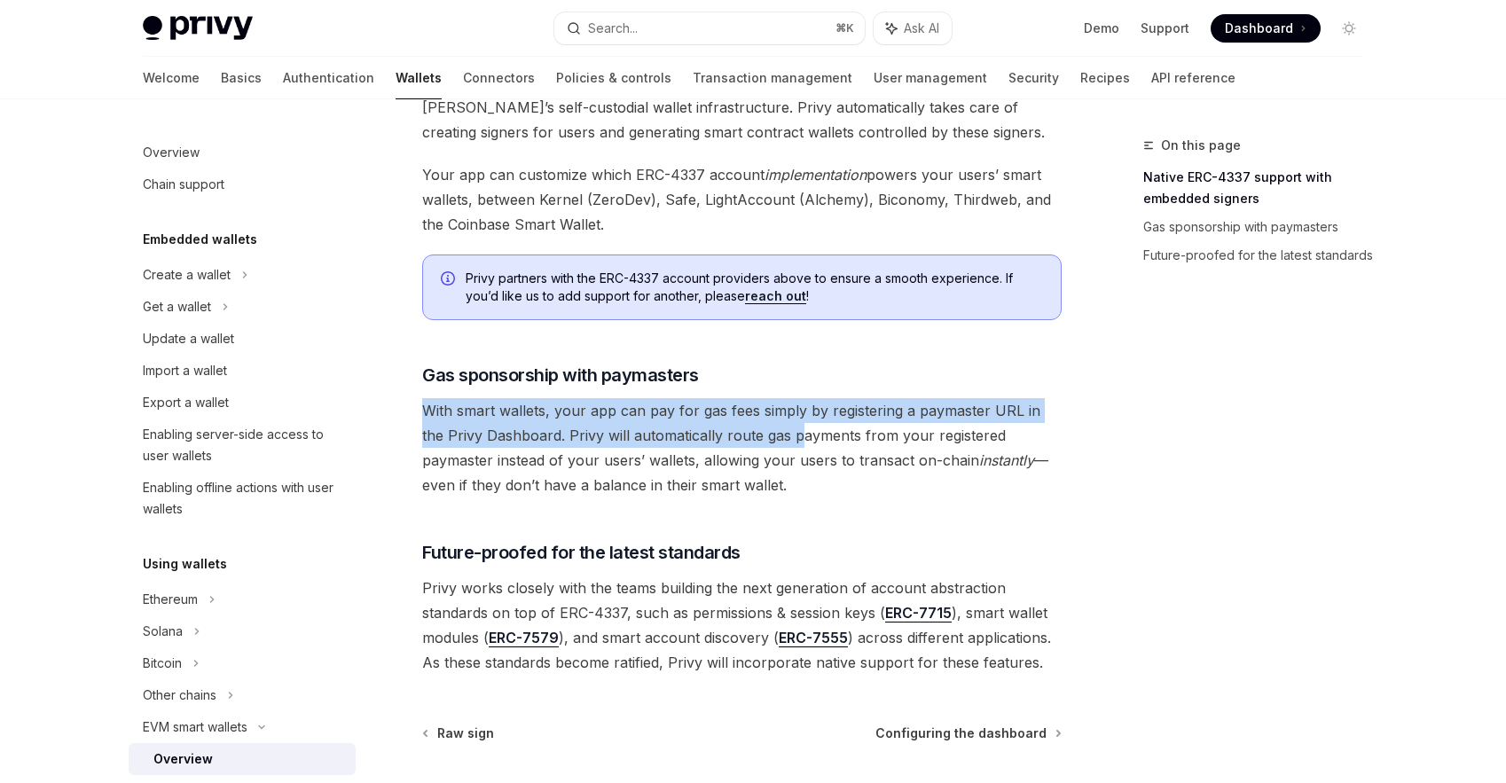
drag, startPoint x: 773, startPoint y: 363, endPoint x: 771, endPoint y: 436, distance: 73.7
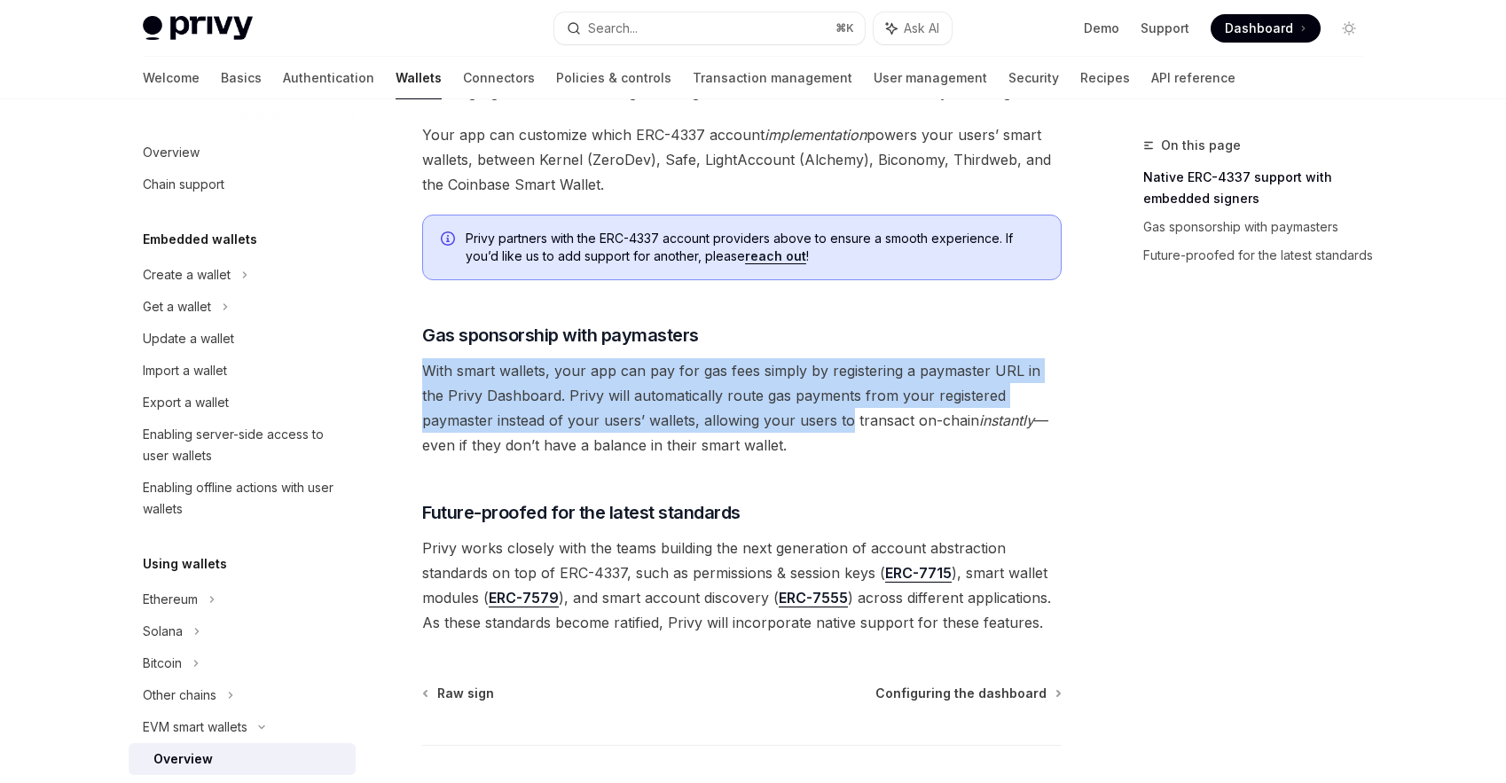
scroll to position [1253, 0]
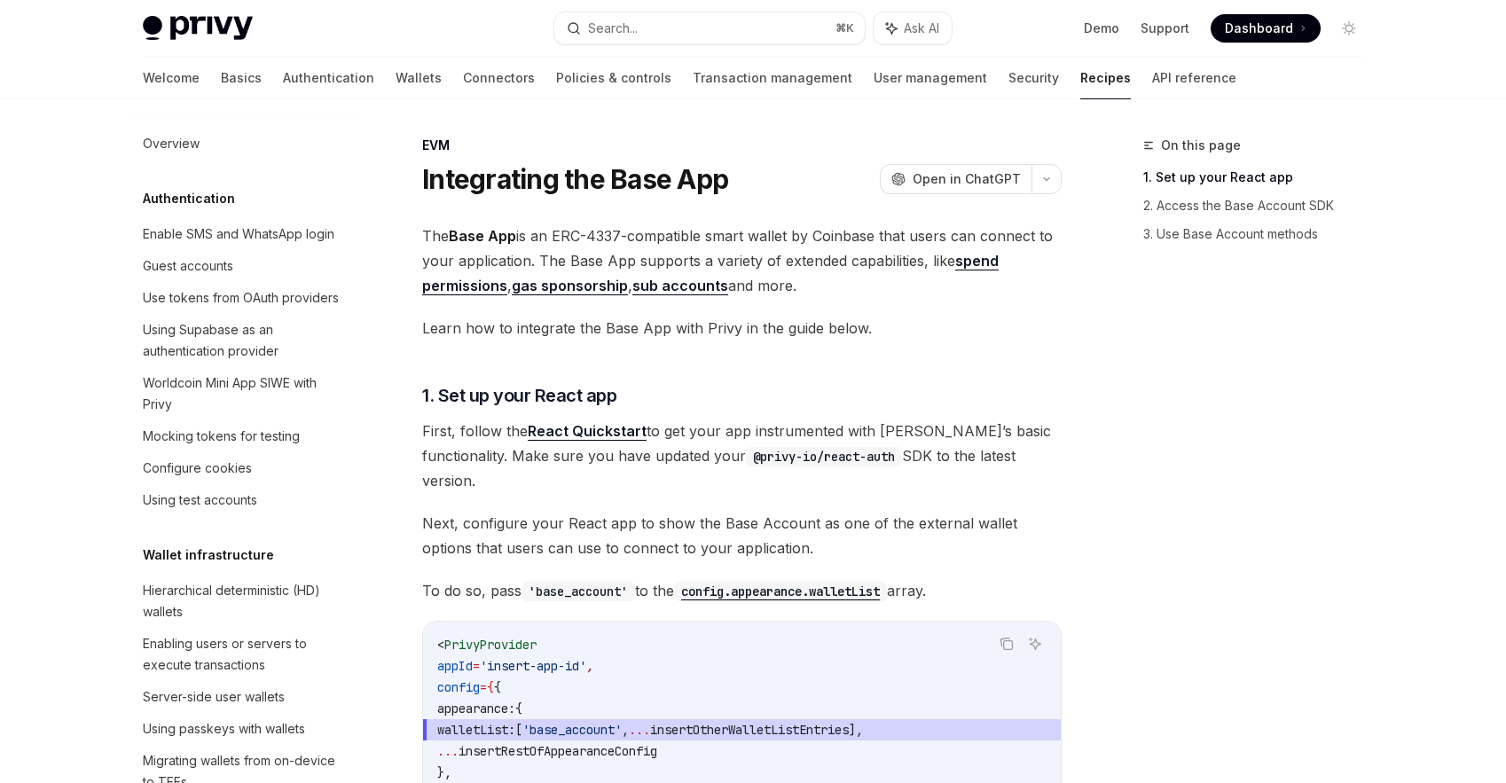
scroll to position [2150, 0]
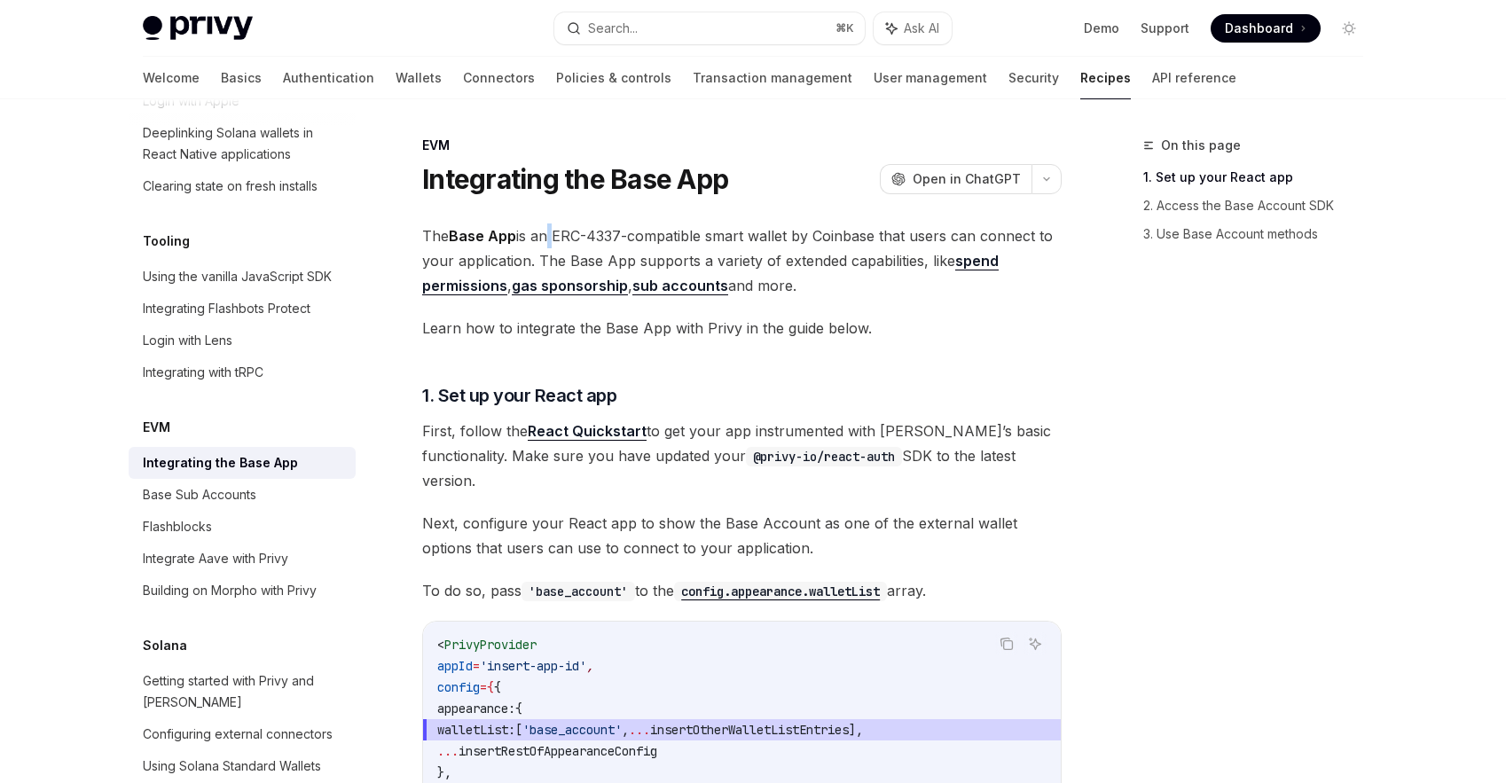
click at [548, 227] on span "The Base App is an ERC-4337-compatible smart wallet by Coinbase that users can …" at bounding box center [741, 261] width 639 height 75
drag, startPoint x: 548, startPoint y: 227, endPoint x: 770, endPoint y: 228, distance: 221.7
click at [778, 228] on span "The Base App is an ERC-4337-compatible smart wallet by Coinbase that users can …" at bounding box center [741, 261] width 639 height 75
click at [770, 228] on span "The Base App is an ERC-4337-compatible smart wallet by Coinbase that users can …" at bounding box center [741, 261] width 639 height 75
drag, startPoint x: 770, startPoint y: 228, endPoint x: 768, endPoint y: 212, distance: 16.1
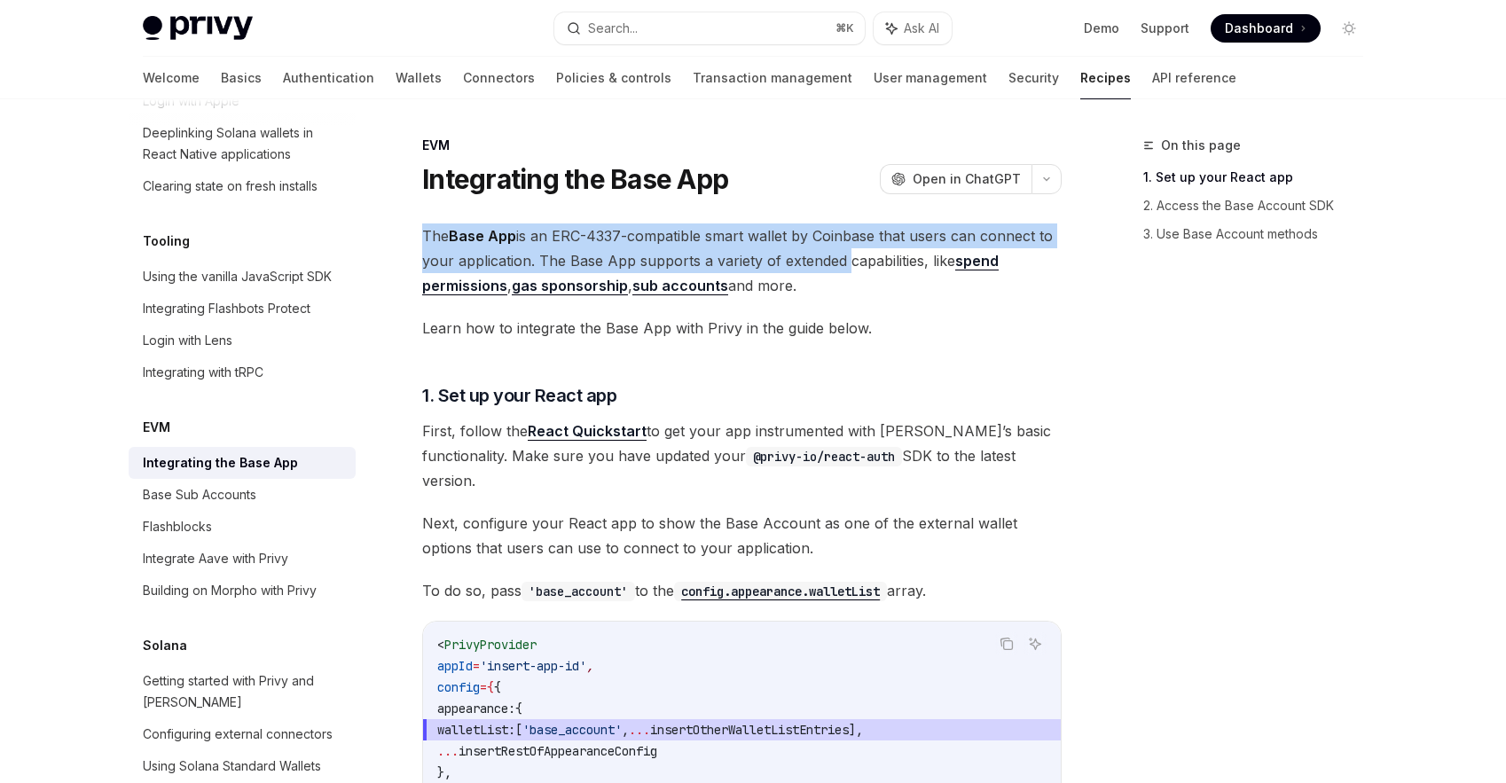
drag, startPoint x: 768, startPoint y: 212, endPoint x: 805, endPoint y: 264, distance: 64.2
click at [805, 264] on span "The Base App is an ERC-4337-compatible smart wallet by Coinbase that users can …" at bounding box center [741, 261] width 639 height 75
drag, startPoint x: 805, startPoint y: 264, endPoint x: 793, endPoint y: 228, distance: 38.4
click at [793, 228] on span "The Base App is an ERC-4337-compatible smart wallet by Coinbase that users can …" at bounding box center [741, 261] width 639 height 75
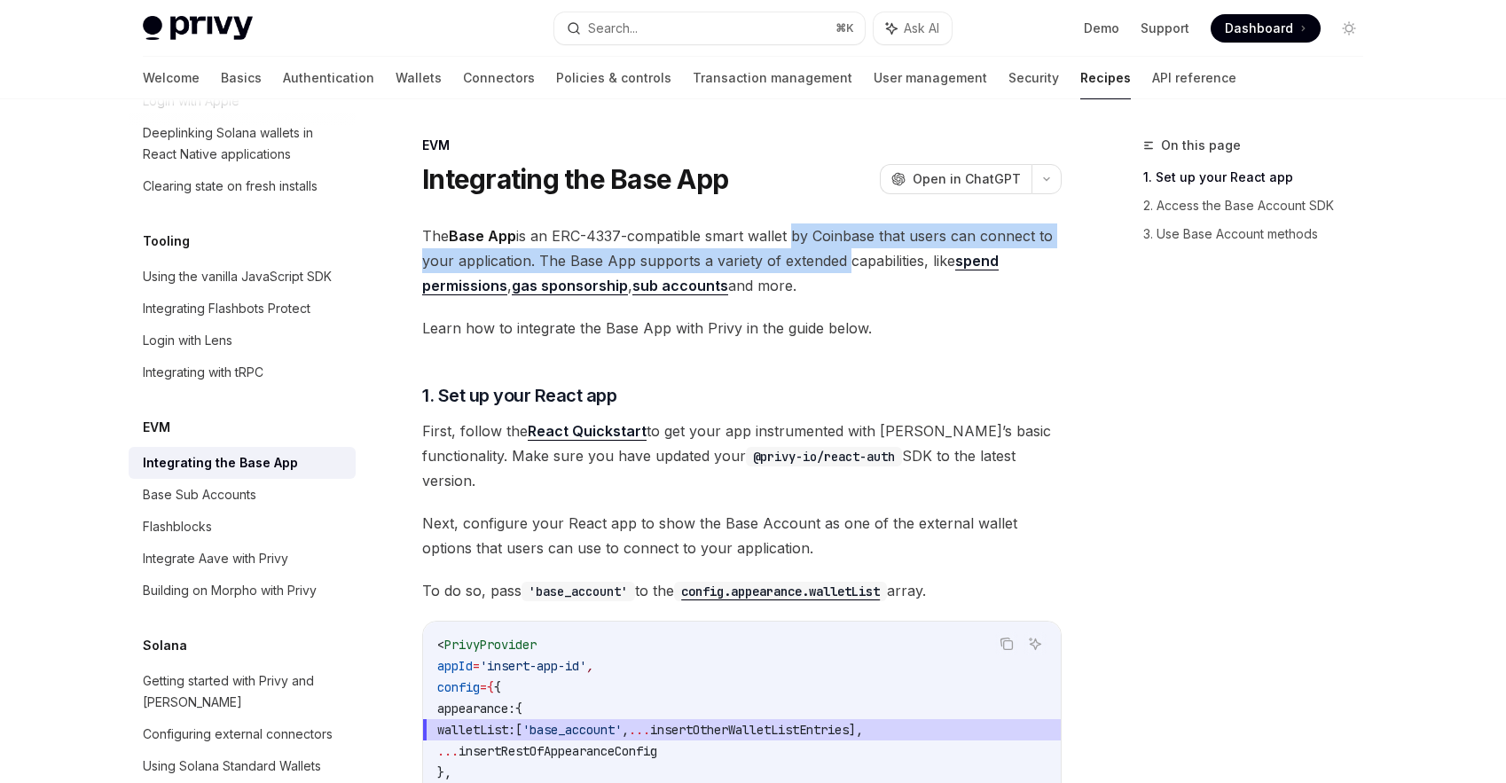
click at [793, 228] on span "The Base App is an ERC-4337-compatible smart wallet by Coinbase that users can …" at bounding box center [741, 261] width 639 height 75
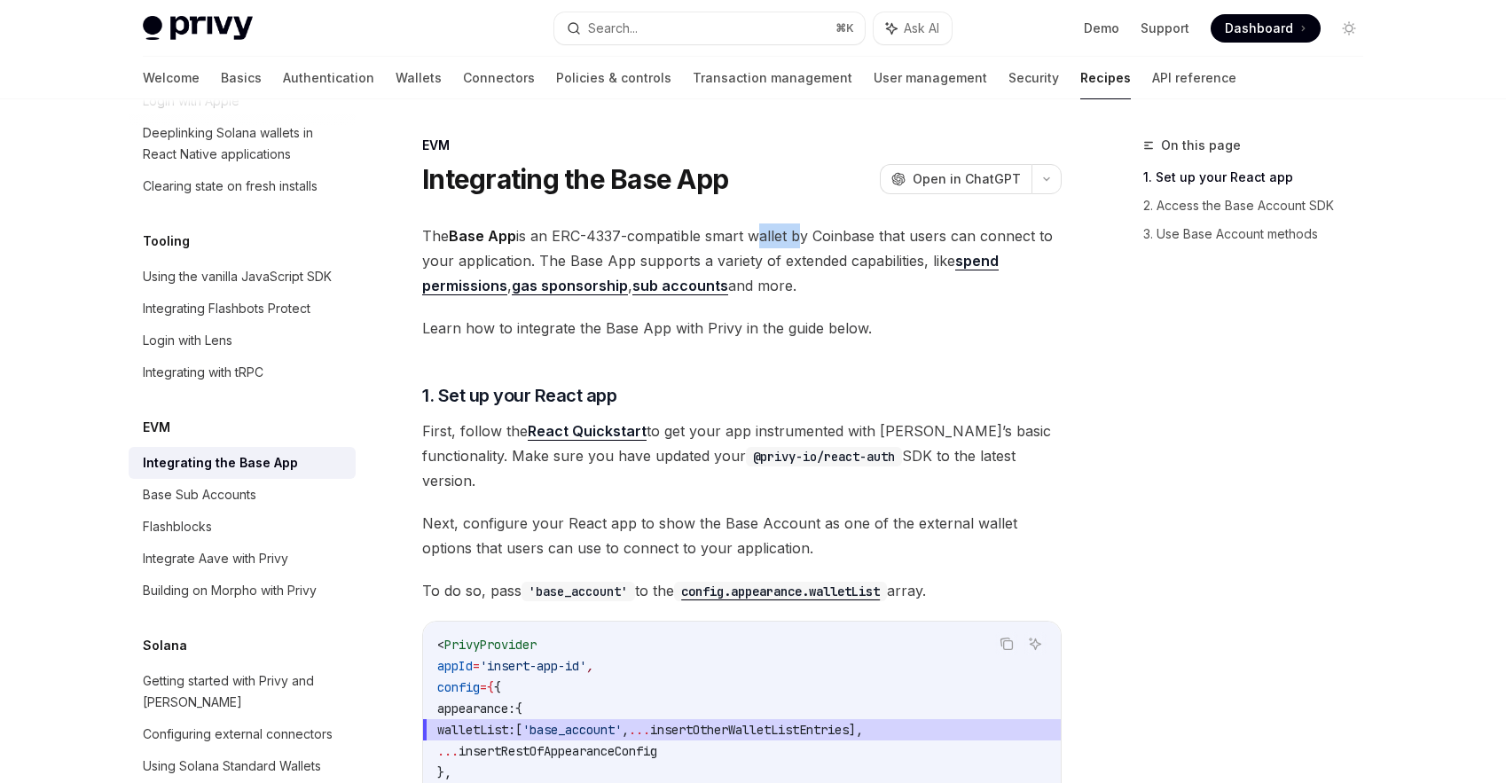
drag, startPoint x: 793, startPoint y: 228, endPoint x: 784, endPoint y: 249, distance: 23.1
click at [784, 248] on span "The Base App is an ERC-4337-compatible smart wallet by Coinbase that users can …" at bounding box center [741, 261] width 639 height 75
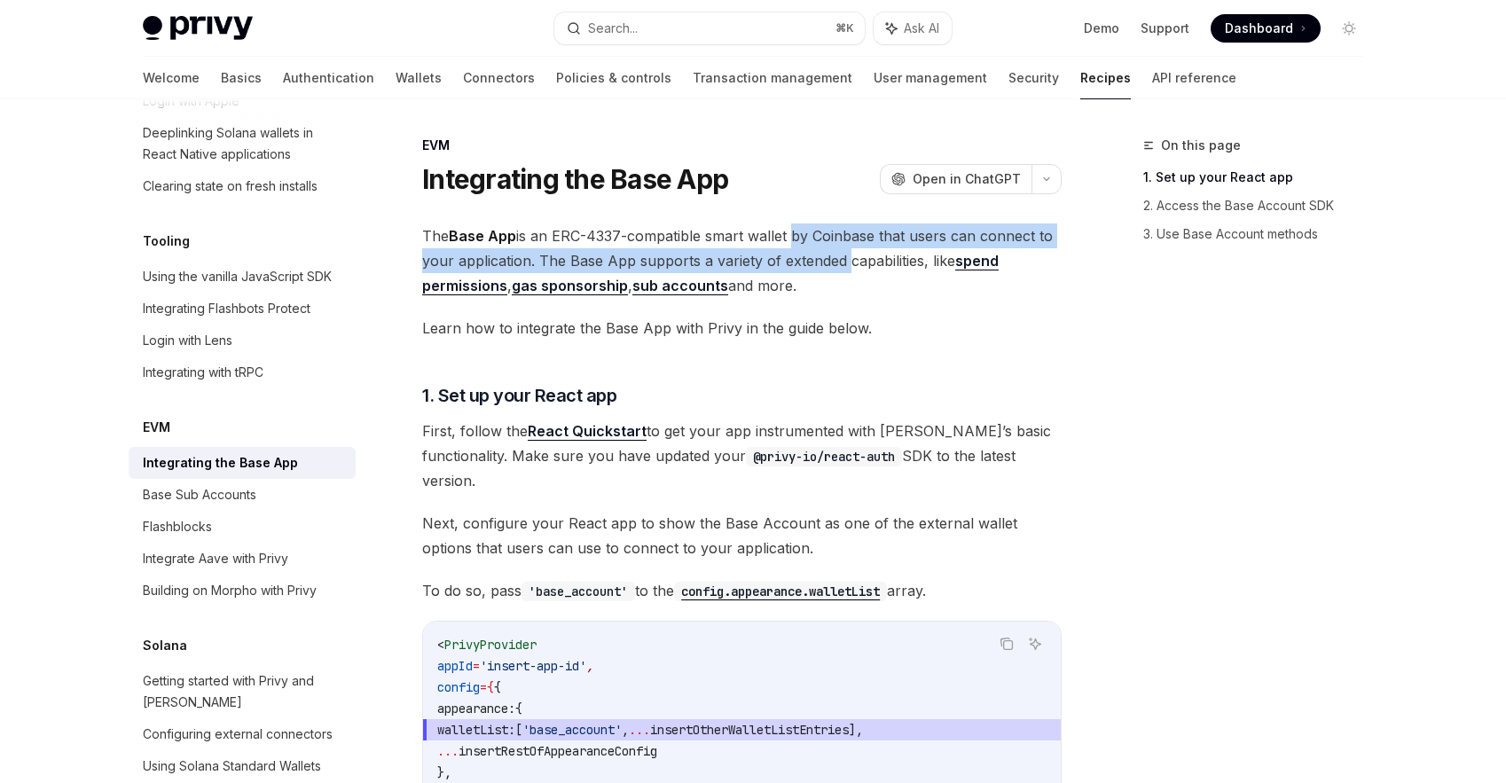
click at [784, 269] on span "The Base App is an ERC-4337-compatible smart wallet by Coinbase that users can …" at bounding box center [741, 261] width 639 height 75
drag, startPoint x: 784, startPoint y: 269, endPoint x: 781, endPoint y: 240, distance: 28.5
click at [781, 240] on span "The Base App is an ERC-4337-compatible smart wallet by Coinbase that users can …" at bounding box center [741, 261] width 639 height 75
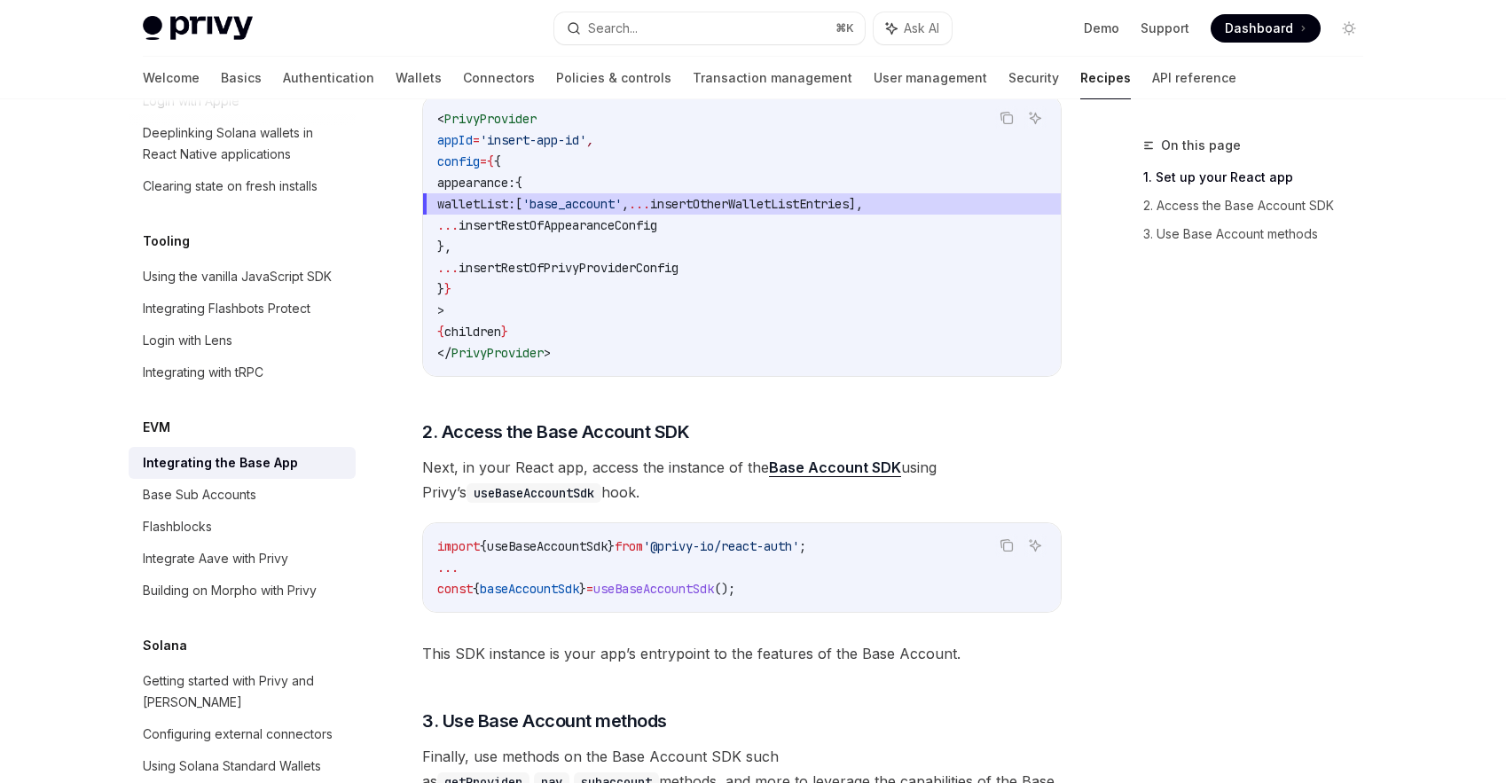
scroll to position [529, 0]
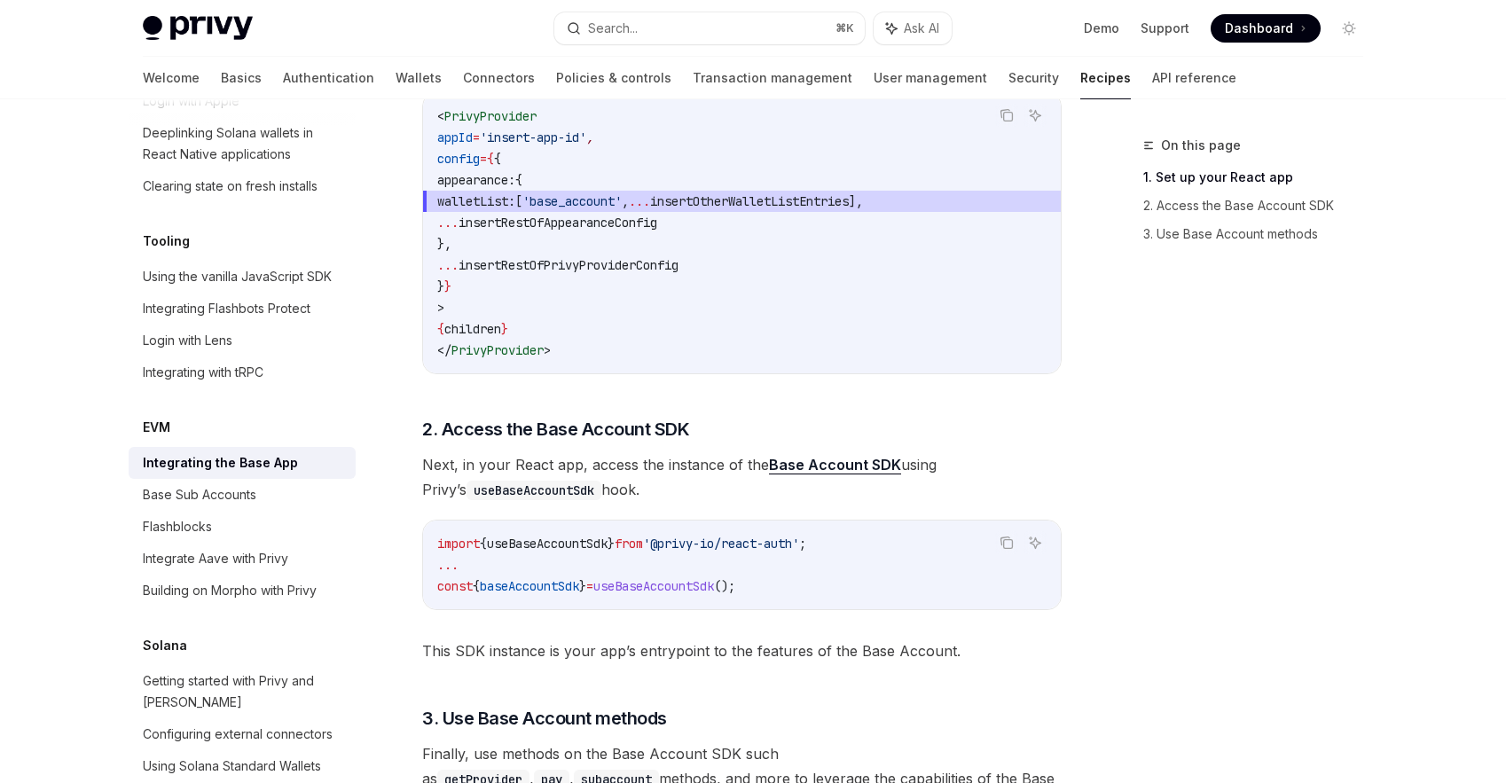
click at [790, 456] on link "Base Account SDK" at bounding box center [835, 465] width 132 height 19
